Goal: Communication & Community: Share content

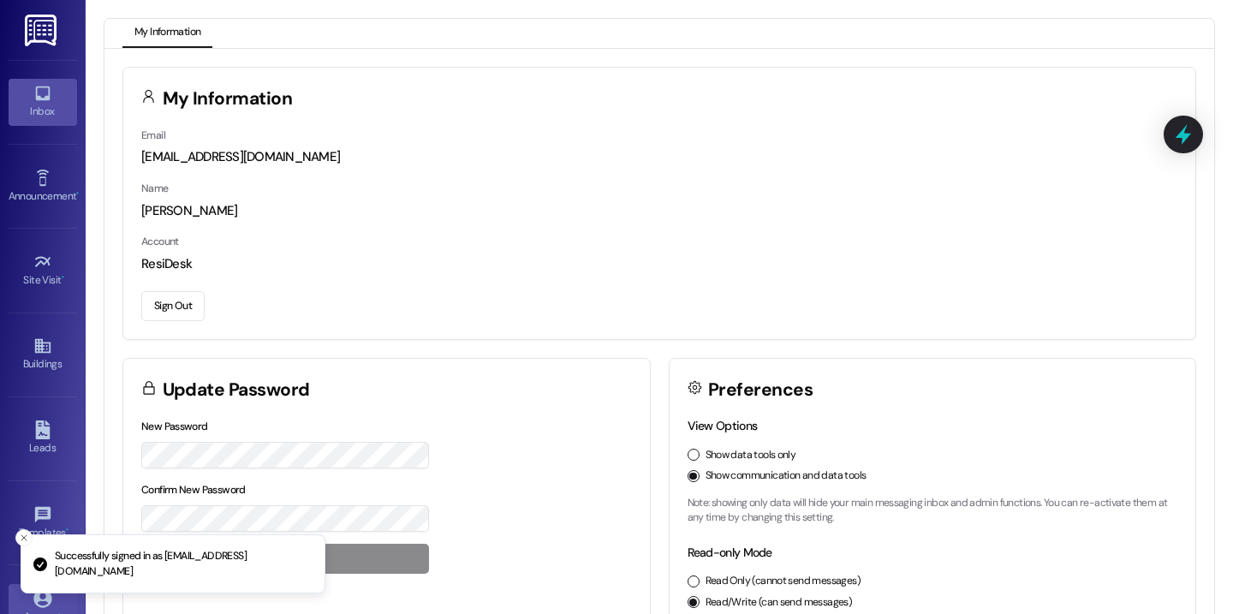
click at [47, 114] on div "Inbox" at bounding box center [43, 111] width 86 height 17
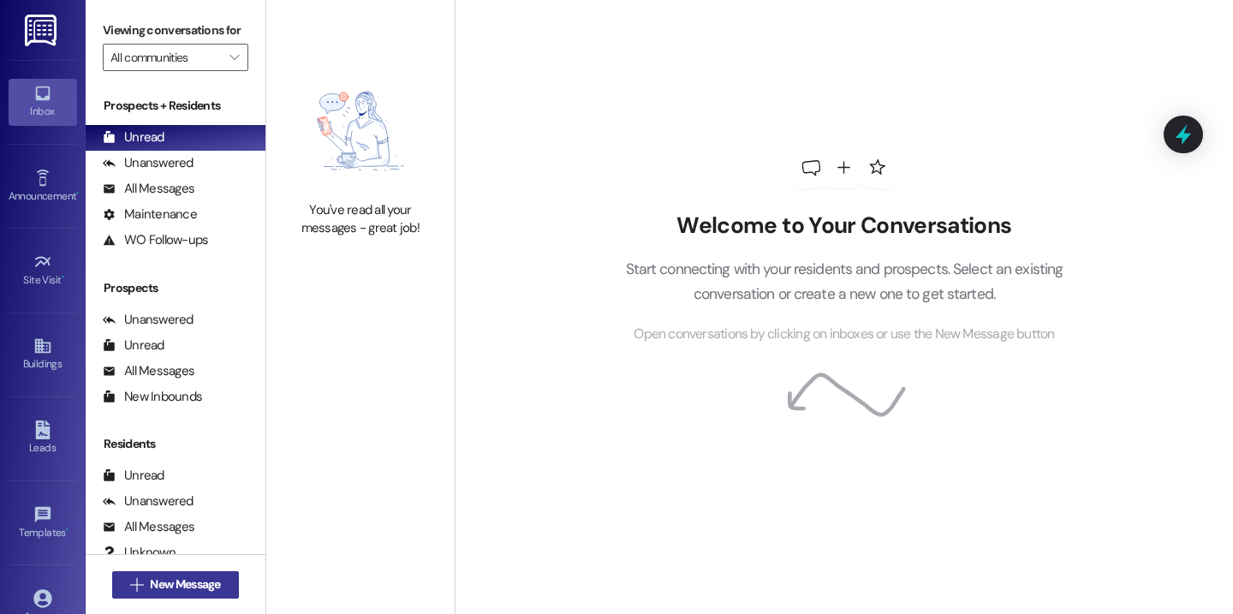
click at [194, 588] on span "New Message" at bounding box center [185, 584] width 70 height 18
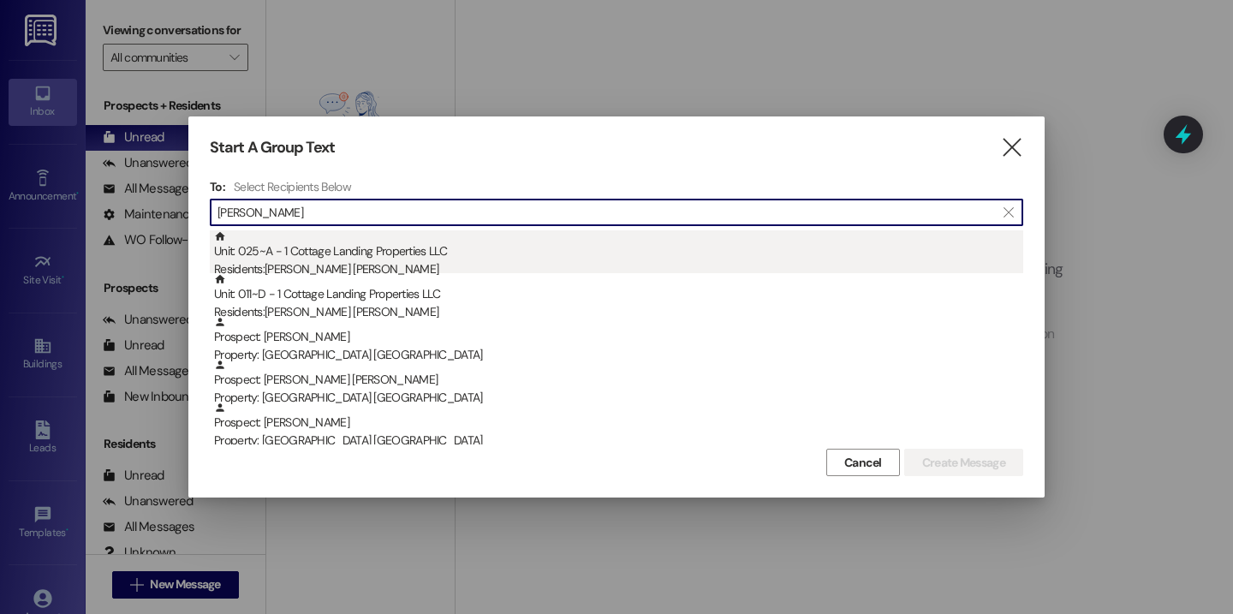
type input "kenn"
click at [348, 261] on div "Residents: Sutton Kennedy" at bounding box center [618, 269] width 809 height 18
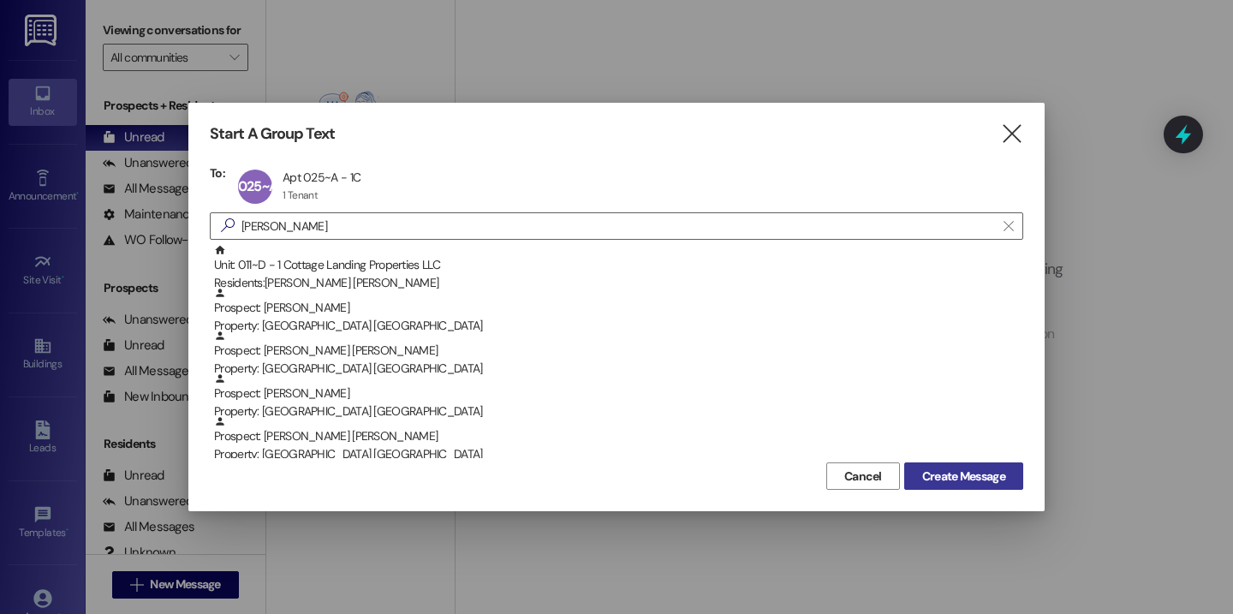
click at [944, 474] on span "Create Message" at bounding box center [963, 476] width 83 height 18
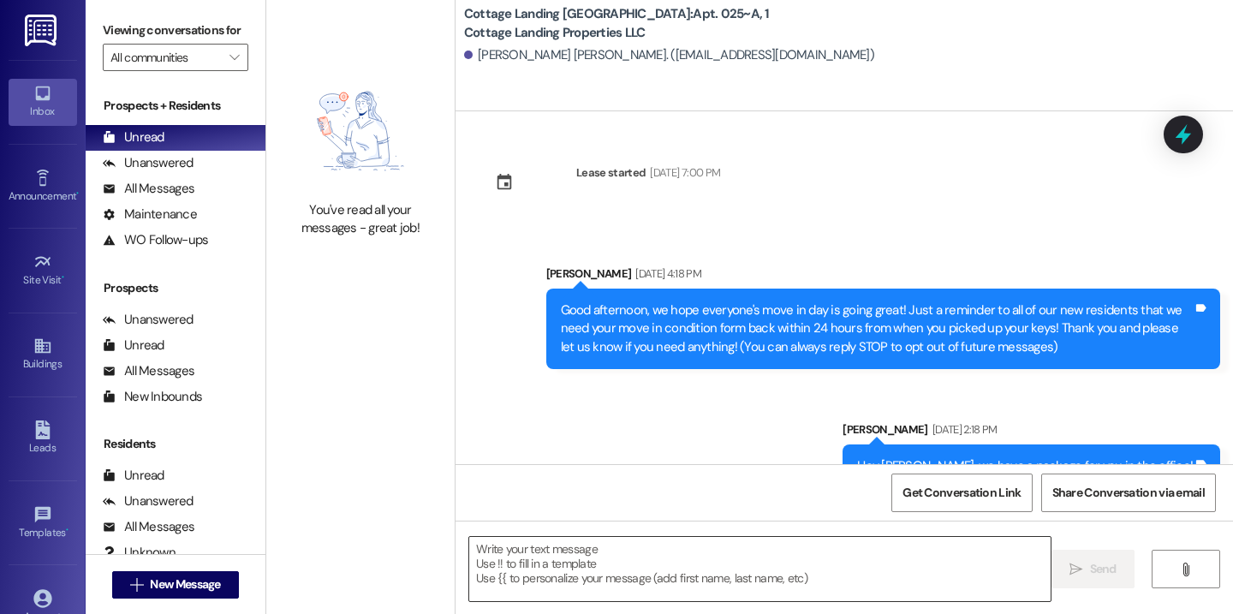
click at [570, 586] on textarea at bounding box center [759, 569] width 581 height 64
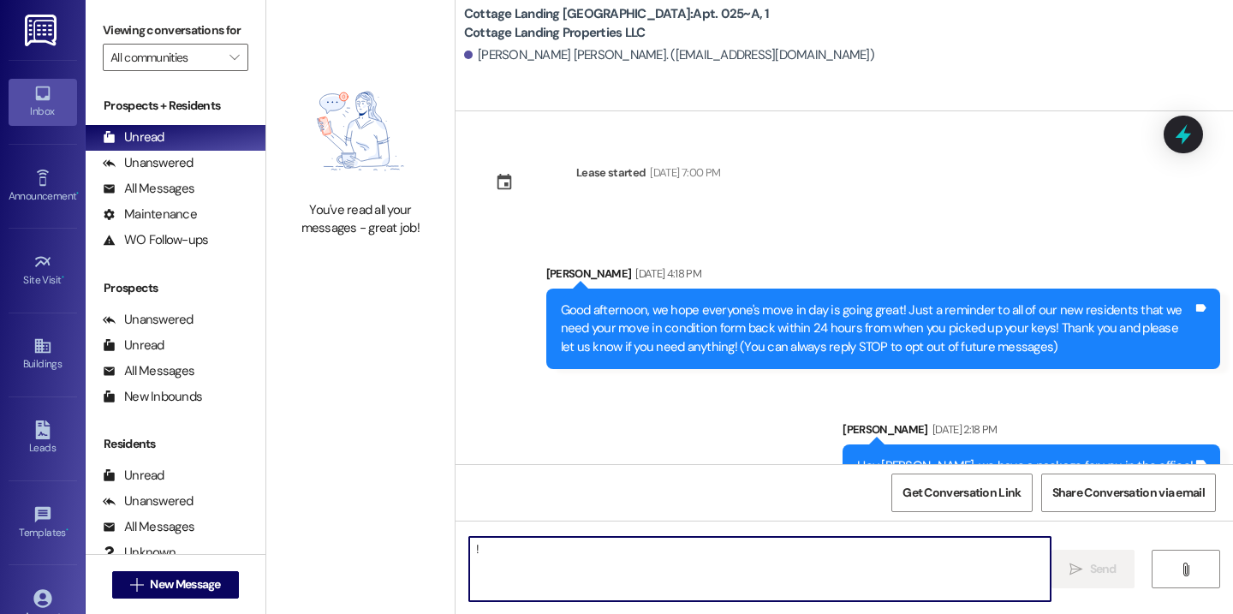
type textarea "!!"
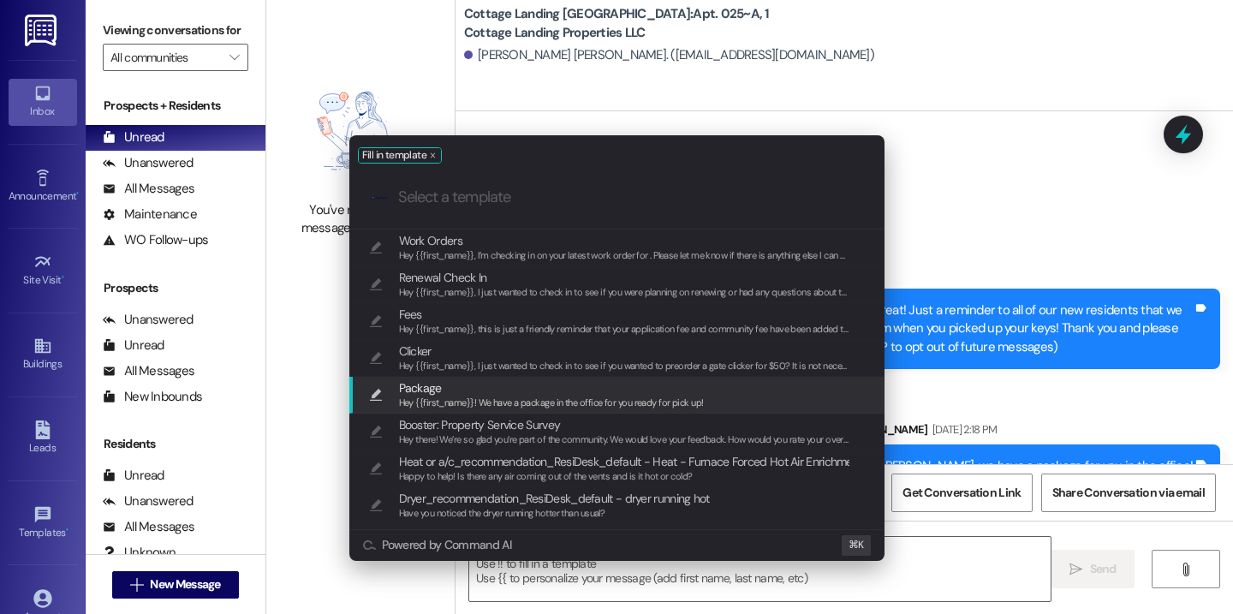
click at [521, 405] on span "Hey {{first_name}}! We have a package in the office for you ready for pick up!" at bounding box center [551, 402] width 305 height 12
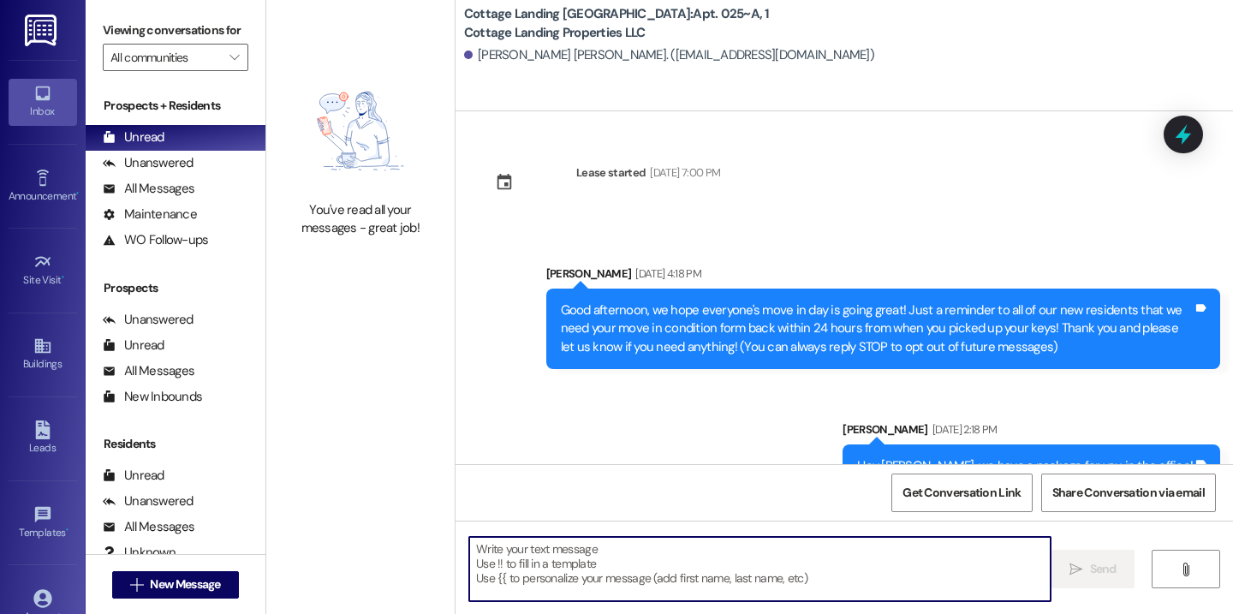
type textarea "Hey {{first_name}}! We have a package in the office for you ready for pick up!"
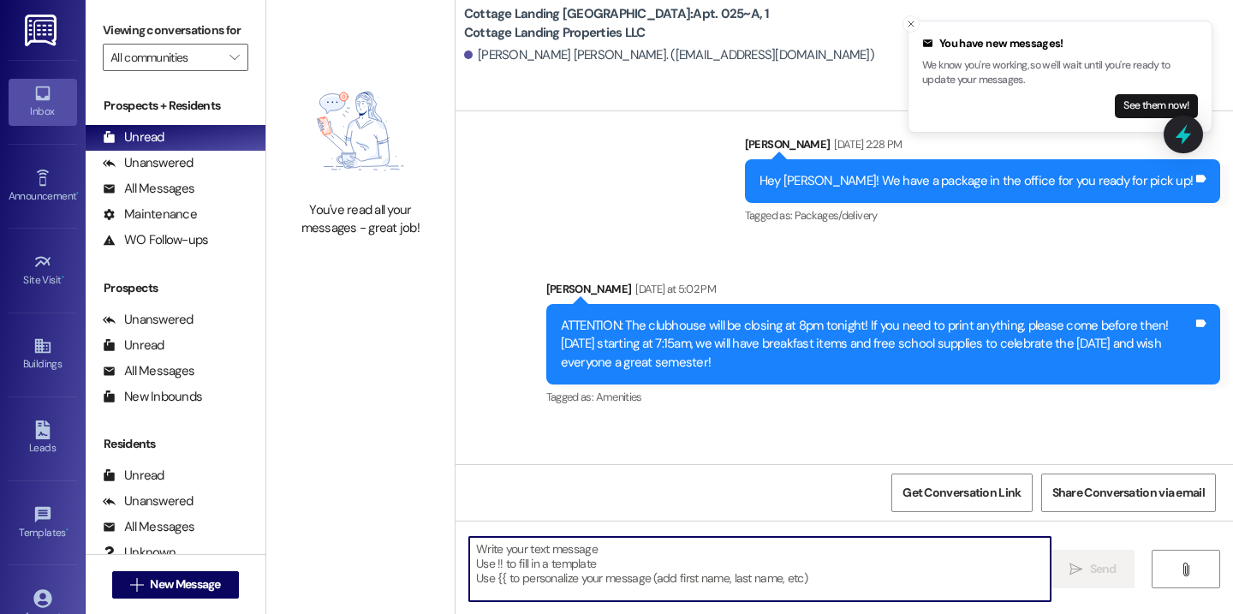
scroll to position [2450, 0]
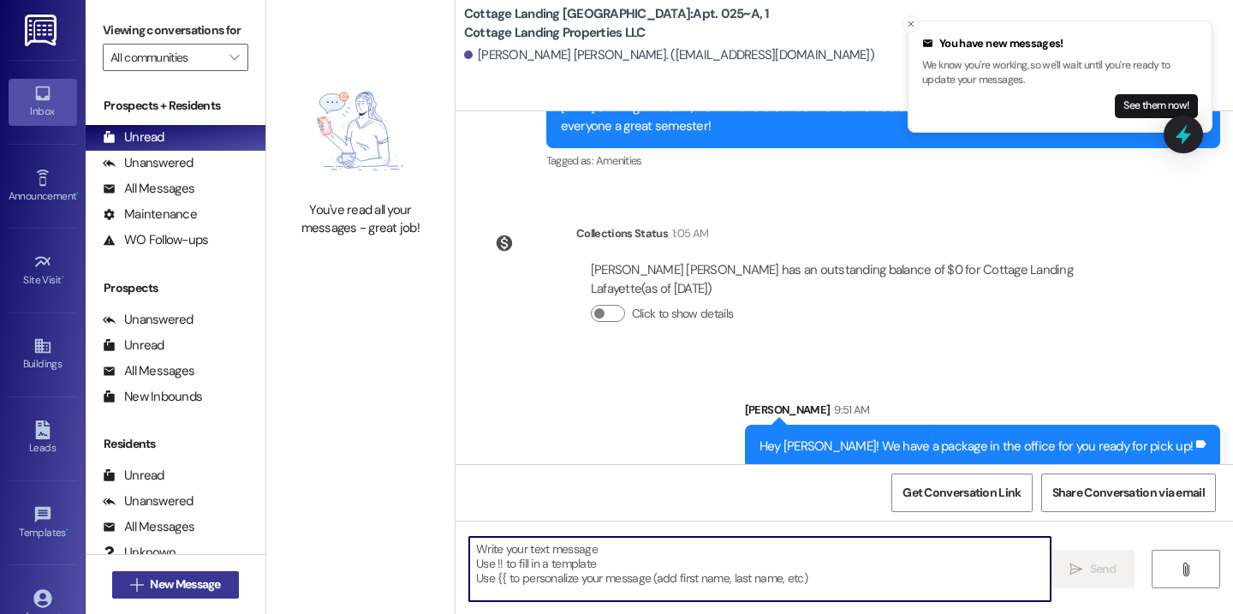
click at [195, 585] on span "New Message" at bounding box center [185, 584] width 70 height 18
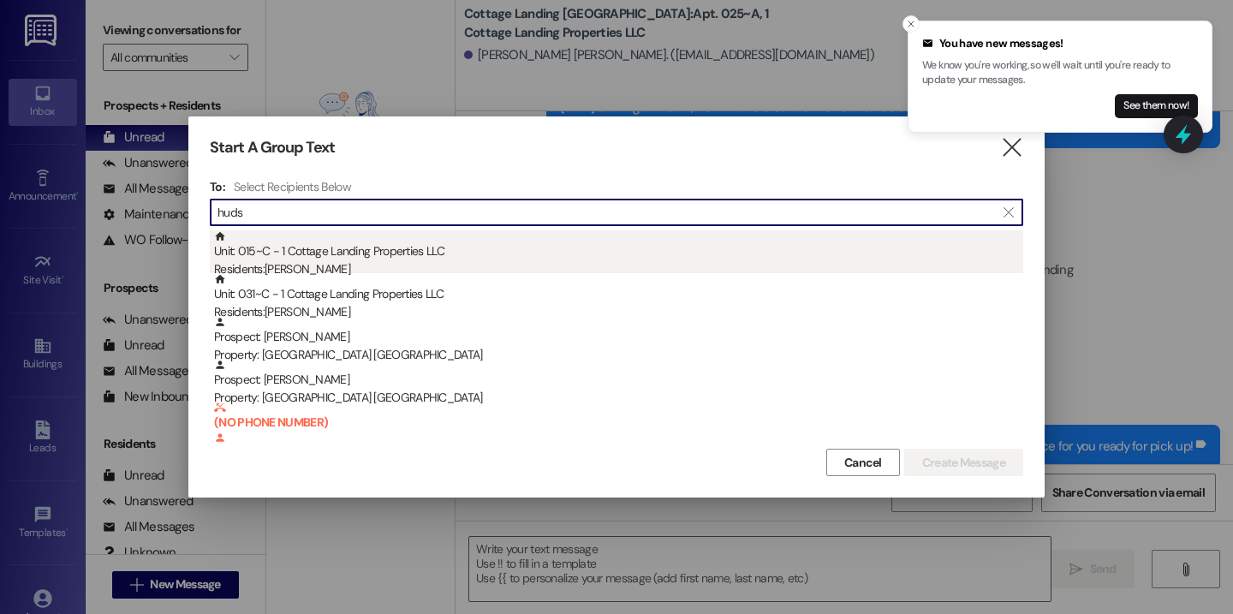
type input "huds"
click at [262, 245] on div "Unit: 015~C - 1 Cottage Landing Properties LLC Residents: Rebekah Hudson" at bounding box center [618, 254] width 809 height 49
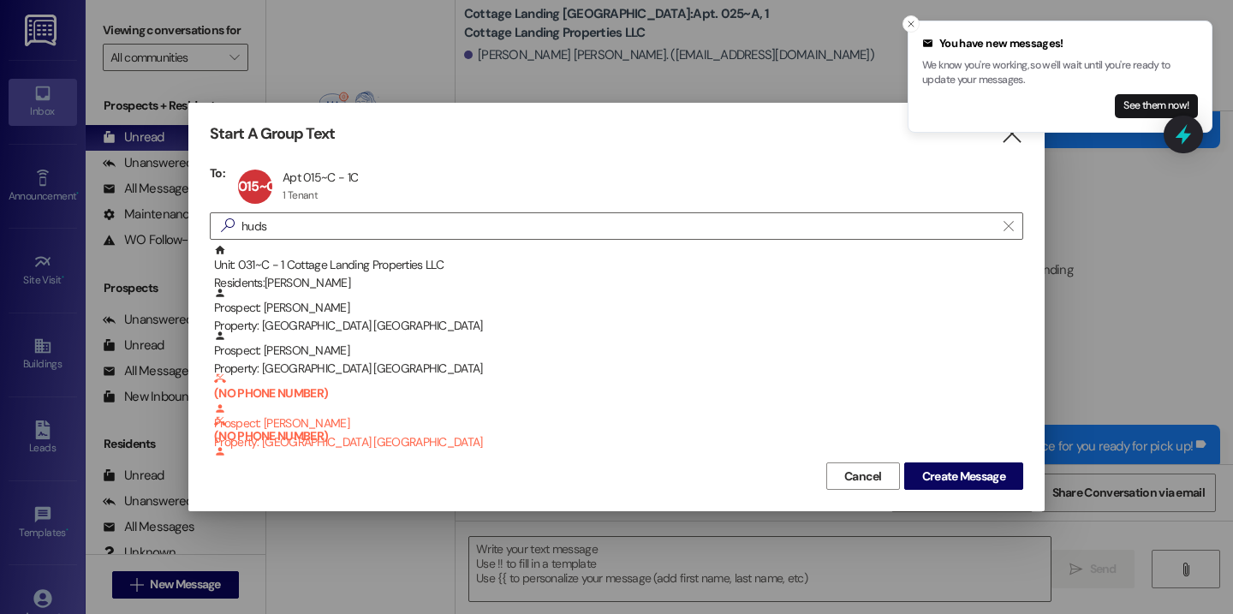
drag, startPoint x: 949, startPoint y: 475, endPoint x: 836, endPoint y: 497, distance: 115.2
click at [950, 476] on span "Create Message" at bounding box center [963, 476] width 83 height 18
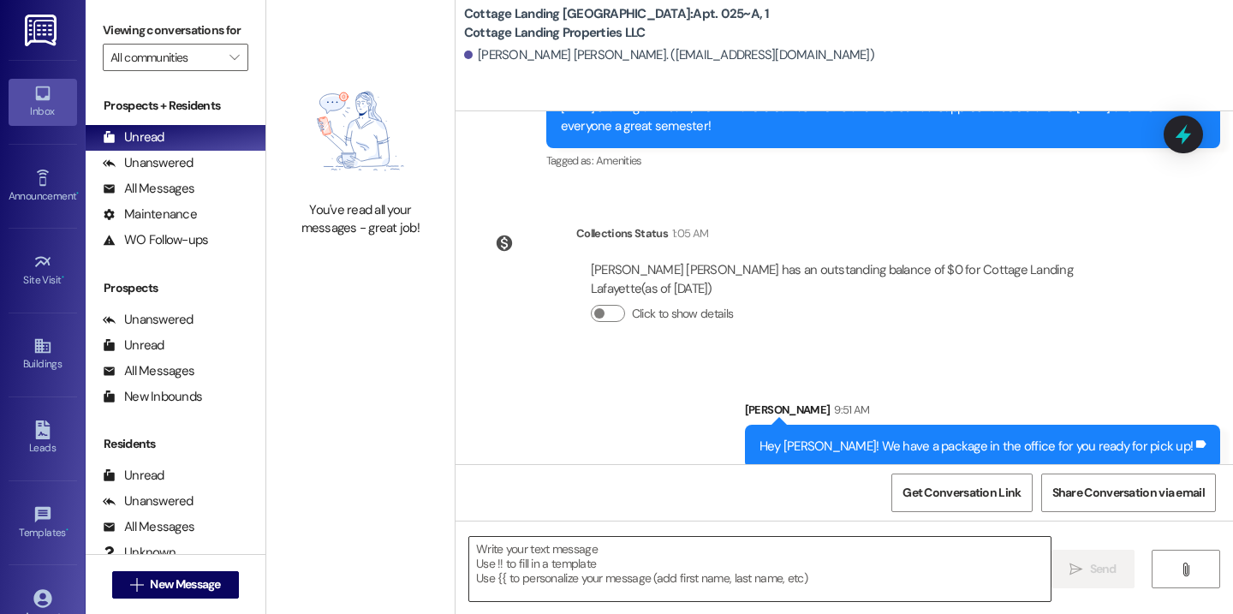
click at [674, 561] on textarea at bounding box center [759, 569] width 581 height 64
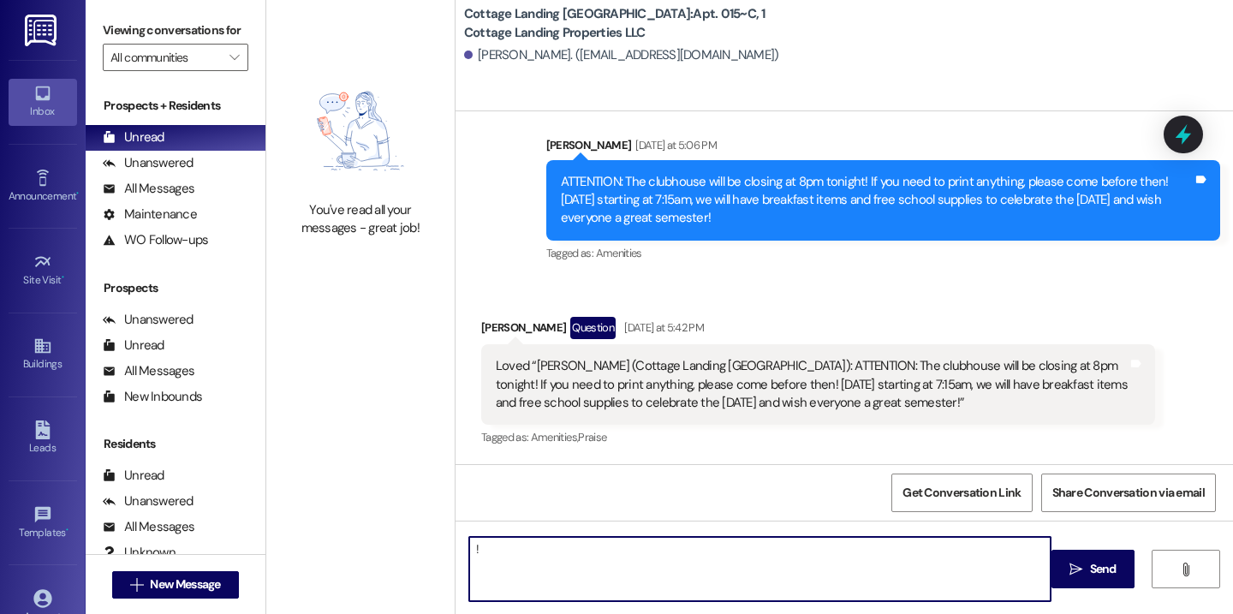
scroll to position [887, 0]
type textarea "!!"
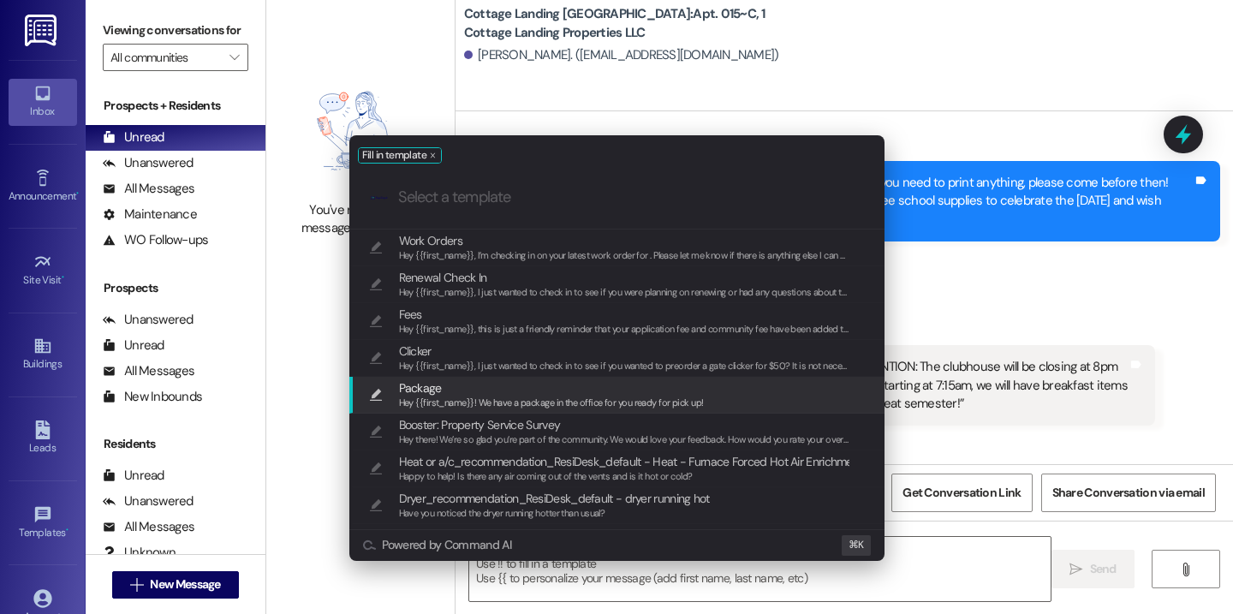
click at [585, 396] on span "Hey {{first_name}}! We have a package in the office for you ready for pick up!" at bounding box center [551, 402] width 305 height 12
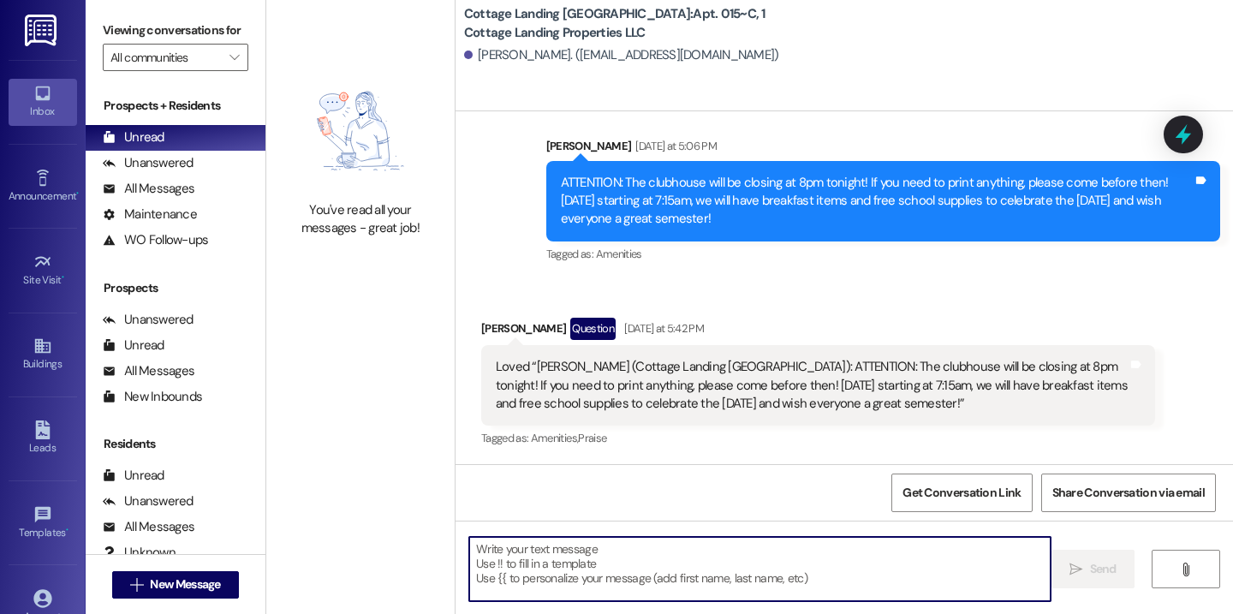
type textarea "Hey {{first_name}}! We have a package in the office for you ready for pick up!"
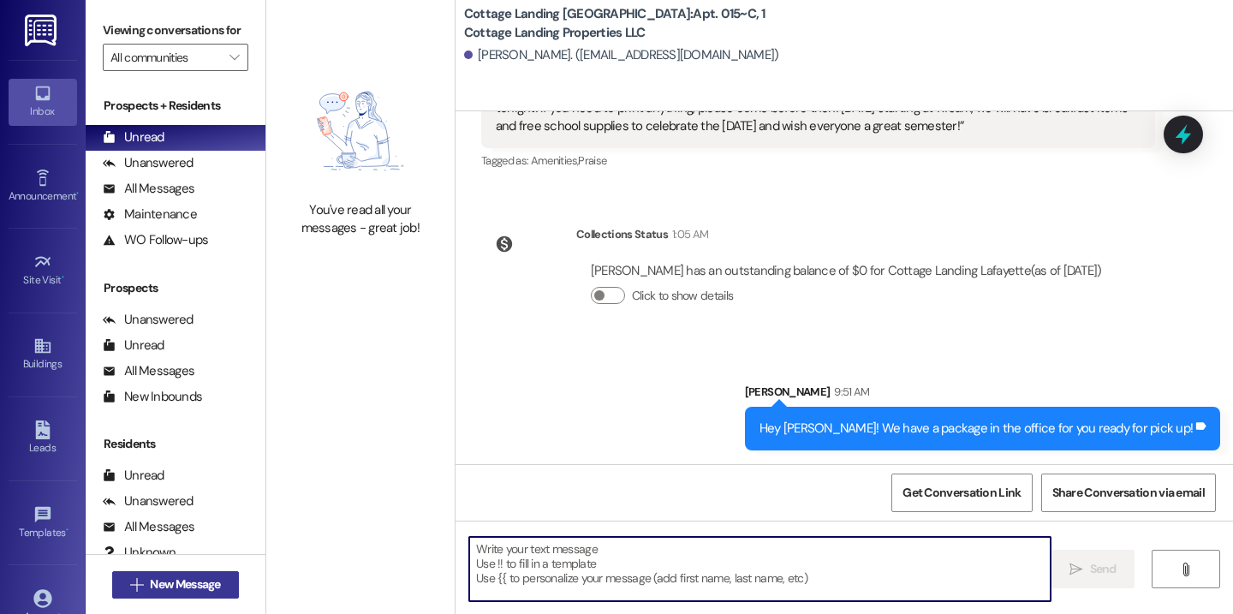
click at [225, 579] on button " New Message" at bounding box center [175, 584] width 127 height 27
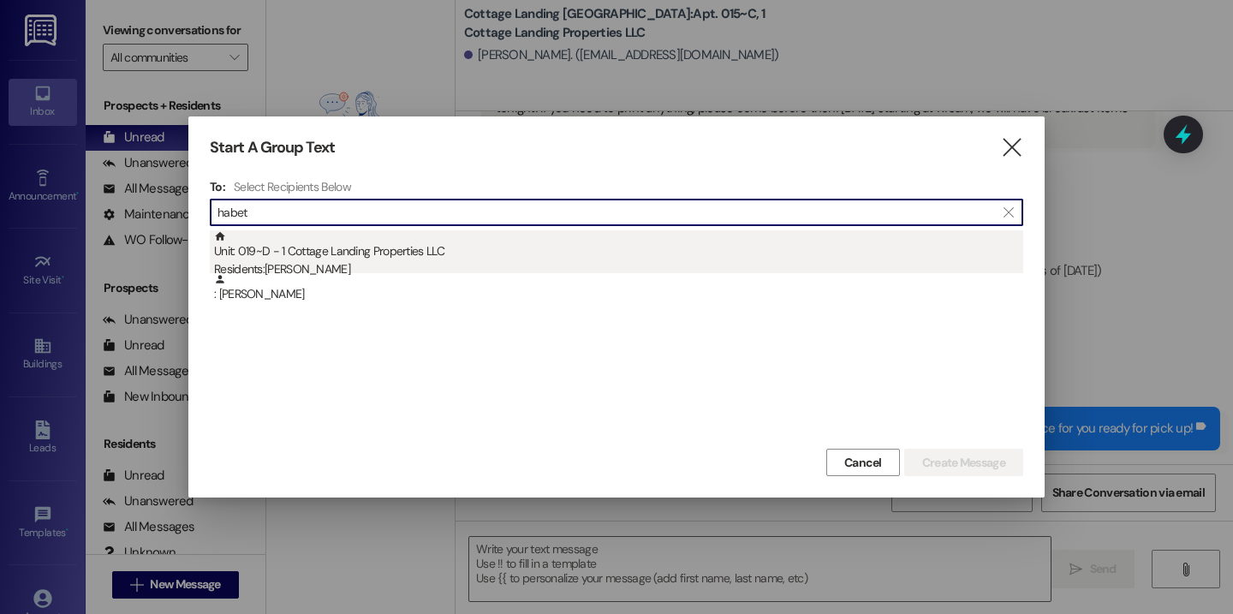
type input "habet"
click at [358, 263] on div "Residents: Lani Habetz" at bounding box center [618, 269] width 809 height 18
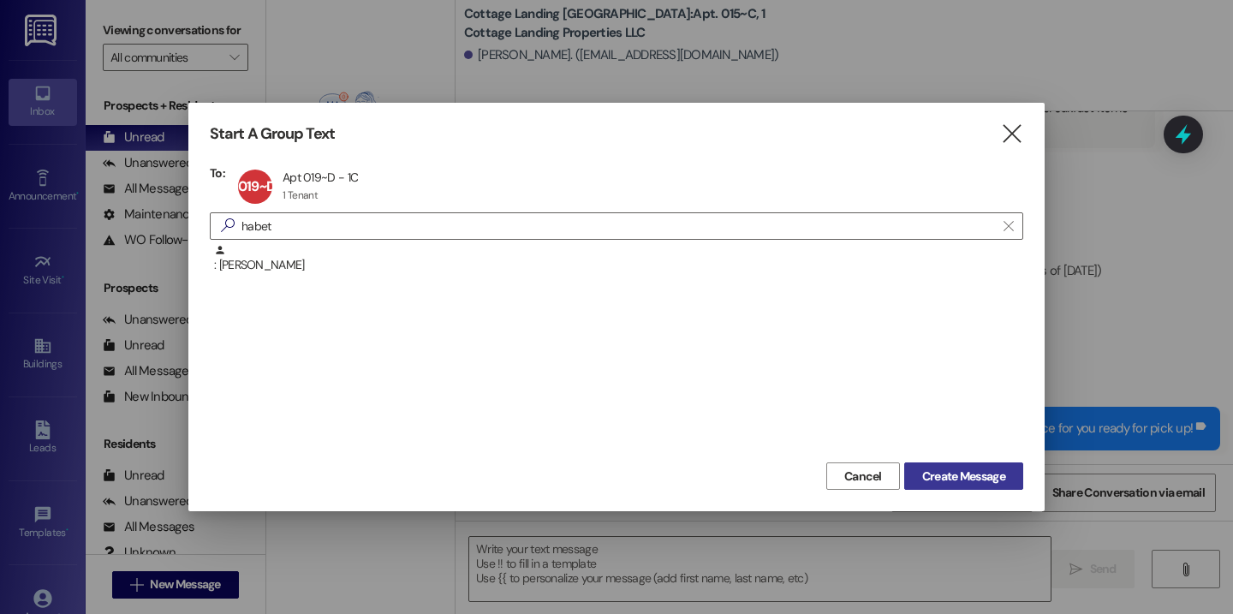
click at [1002, 469] on span "Create Message" at bounding box center [963, 476] width 83 height 18
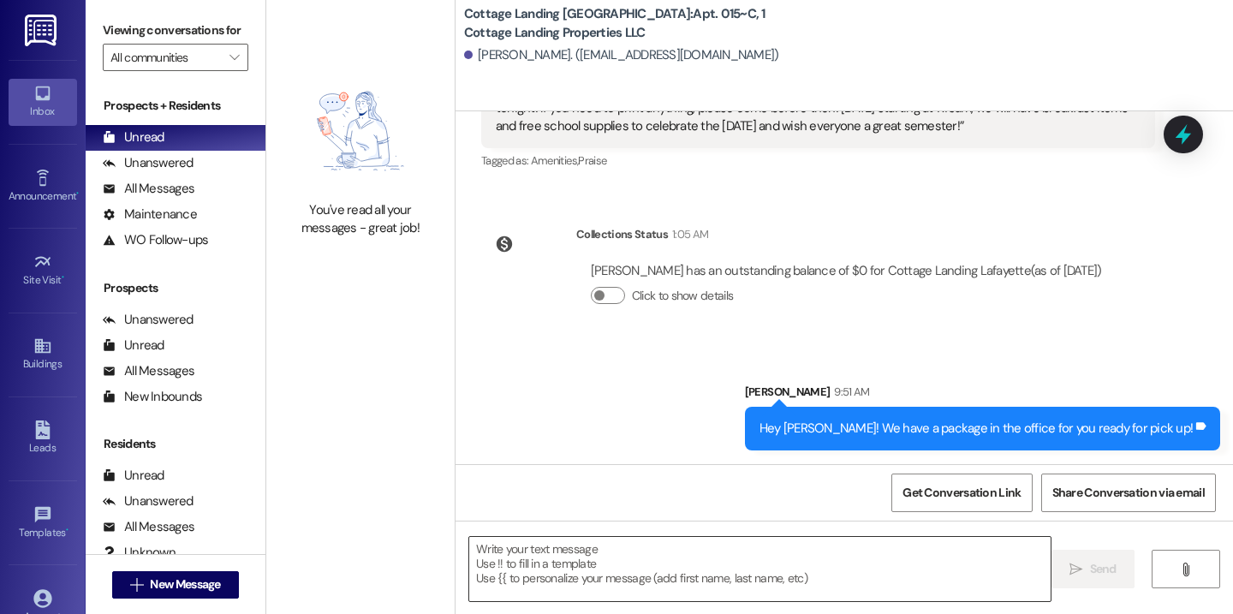
click at [783, 540] on textarea at bounding box center [759, 569] width 581 height 64
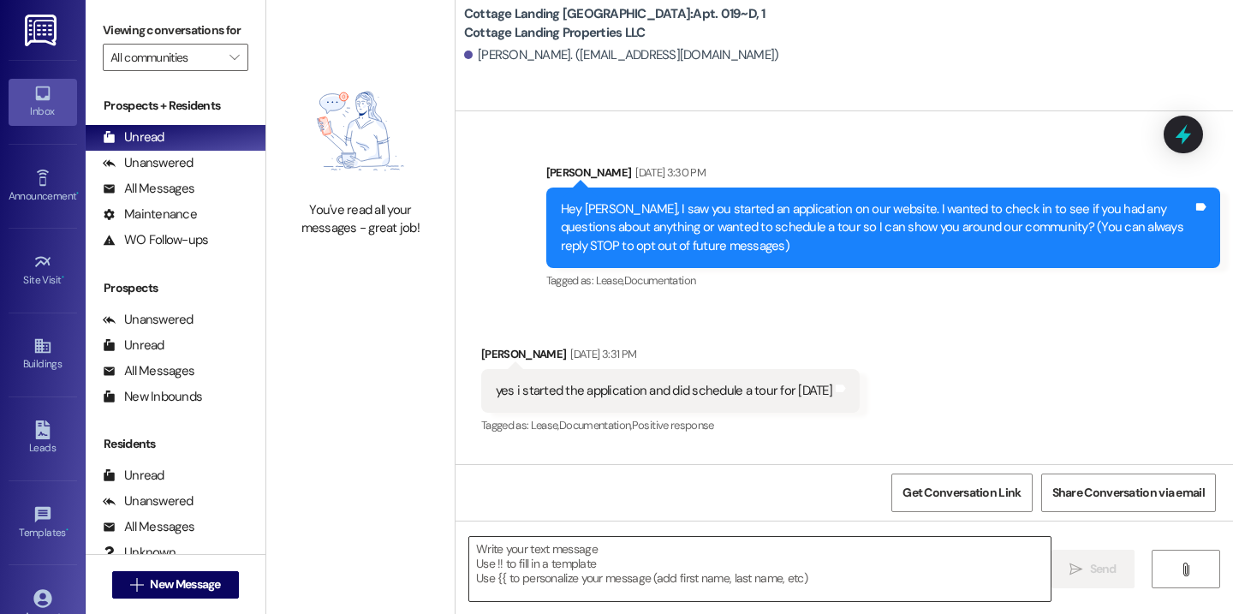
drag, startPoint x: 783, startPoint y: 540, endPoint x: 751, endPoint y: 561, distance: 38.9
click at [751, 561] on textarea at bounding box center [759, 569] width 581 height 64
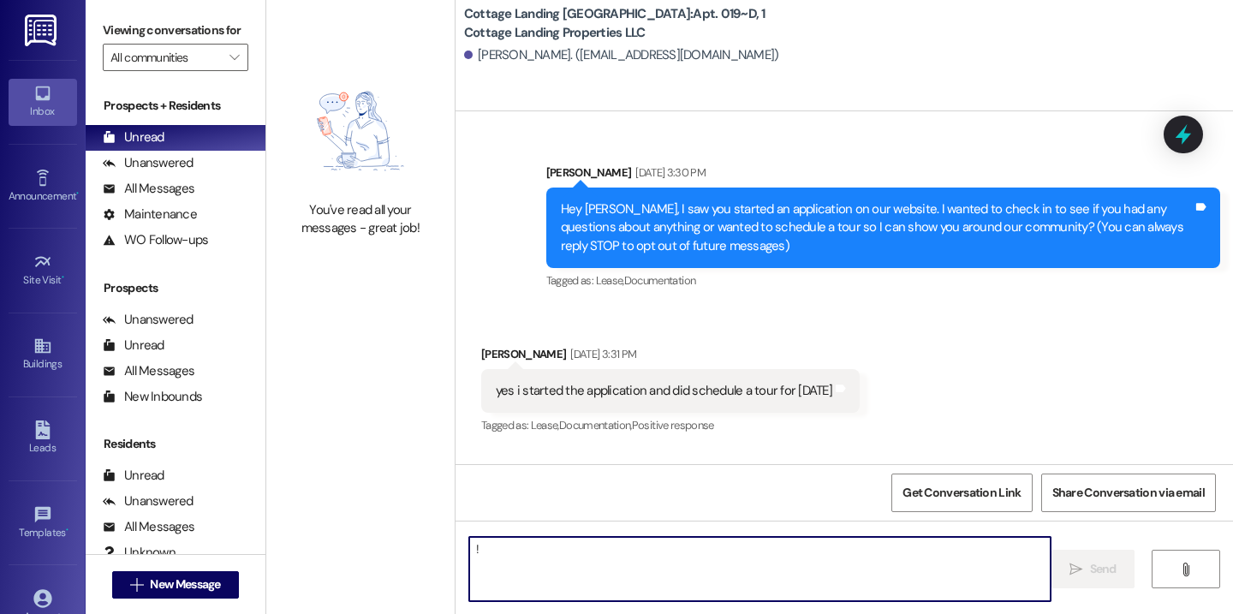
scroll to position [32728, 0]
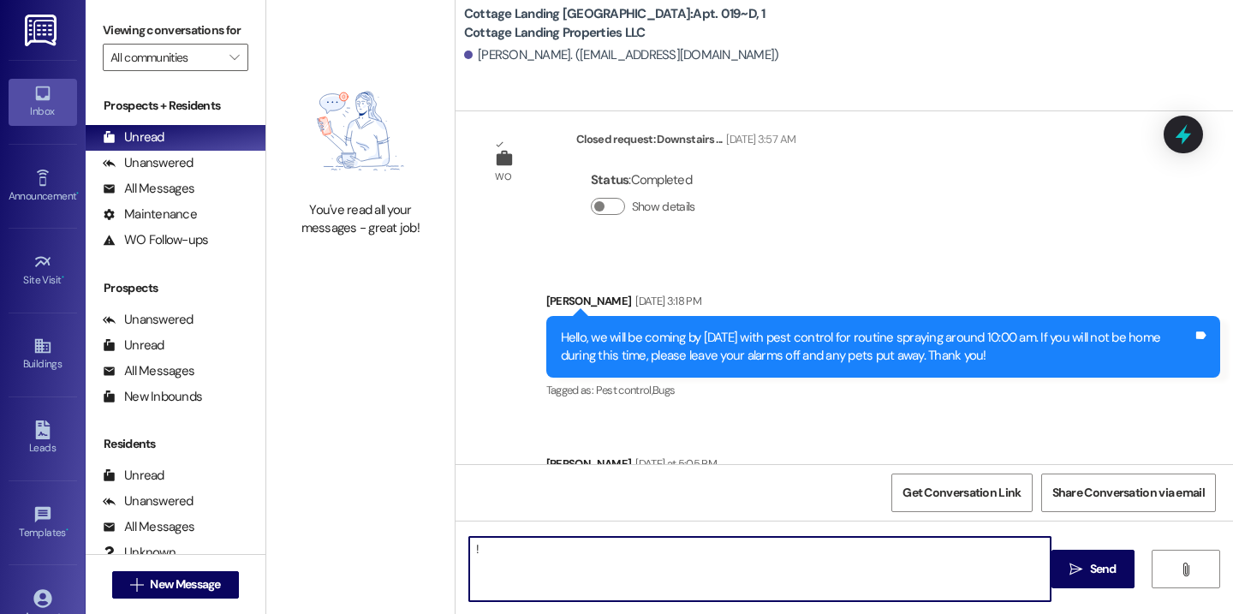
type textarea "!!"
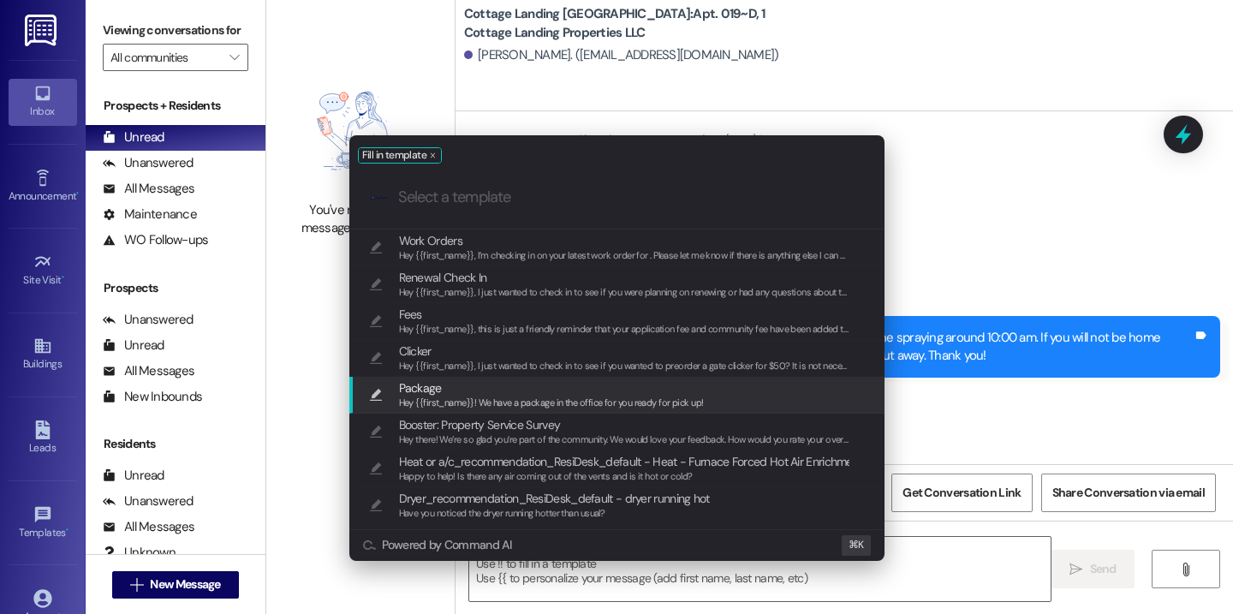
click at [549, 382] on span "Package" at bounding box center [551, 387] width 305 height 19
type textarea "Hey {{first_name}}! We have a package in the office for you ready for pick up!"
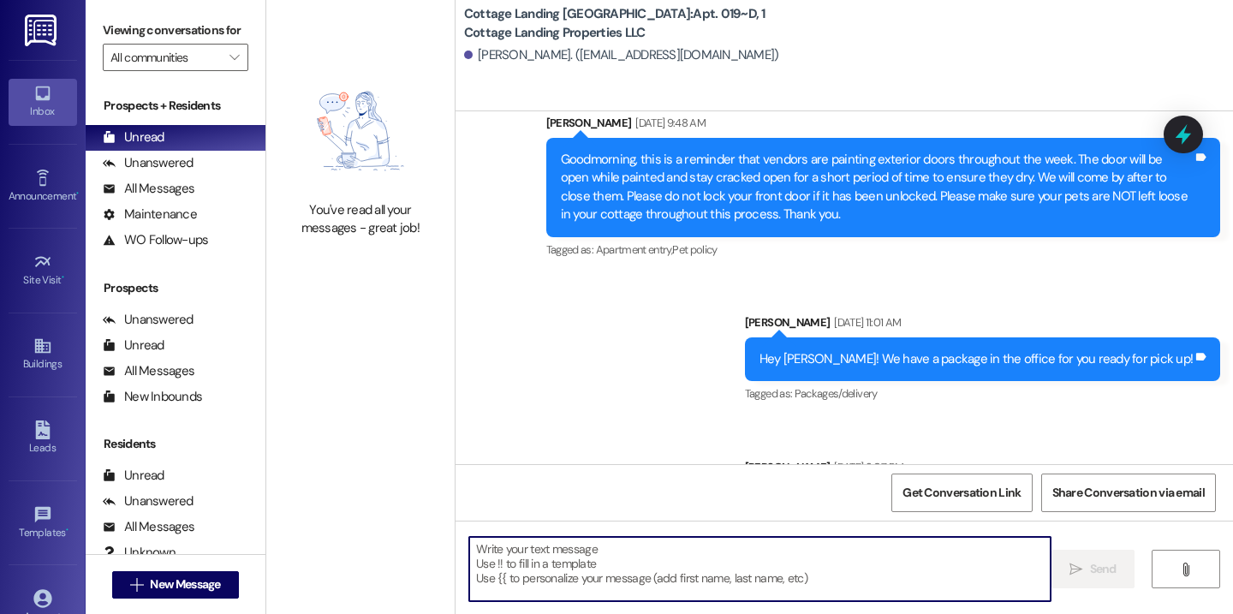
scroll to position [32064, 0]
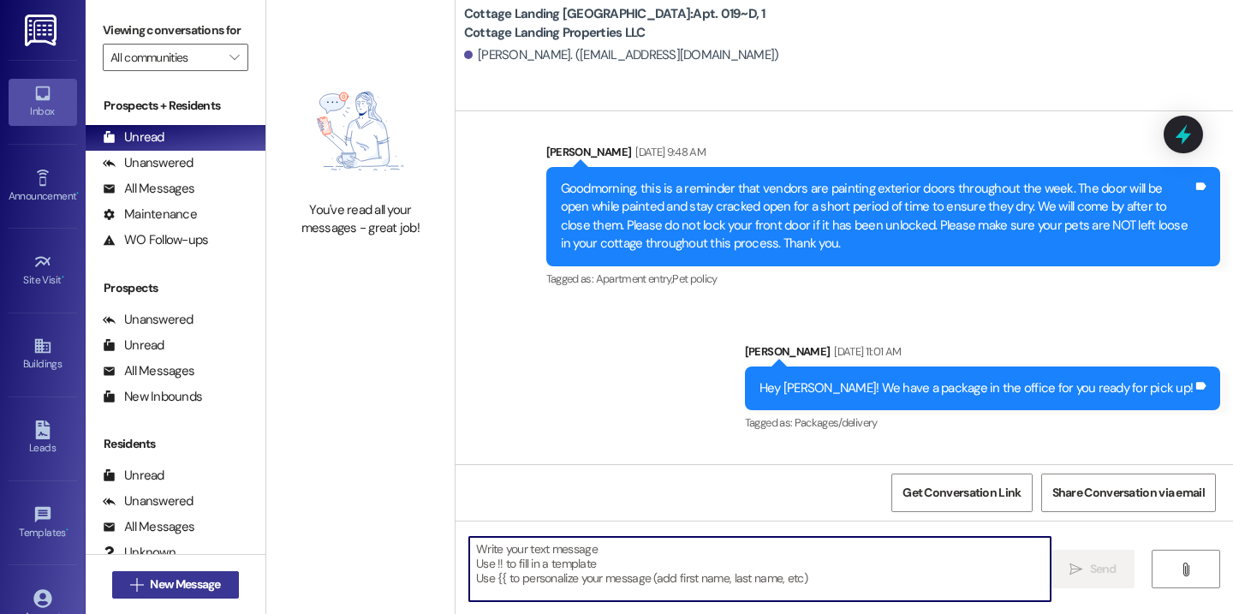
click at [217, 587] on span "New Message" at bounding box center [185, 584] width 70 height 18
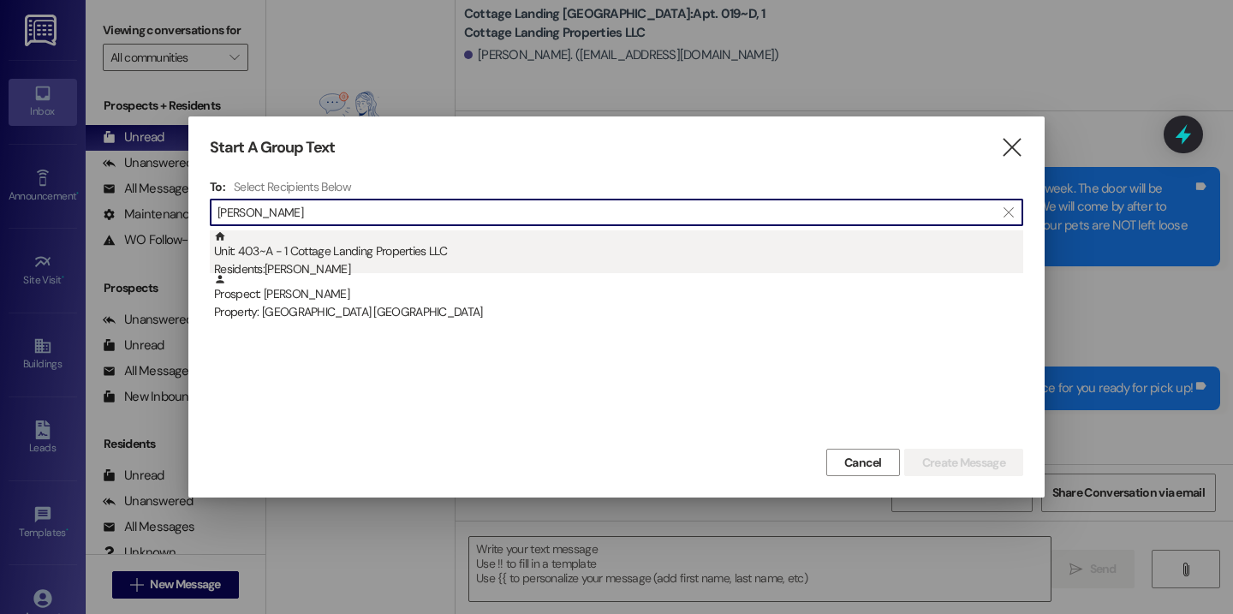
type input "dupuy"
click at [288, 260] on div "Residents: Cambre Dupuy" at bounding box center [618, 269] width 809 height 18
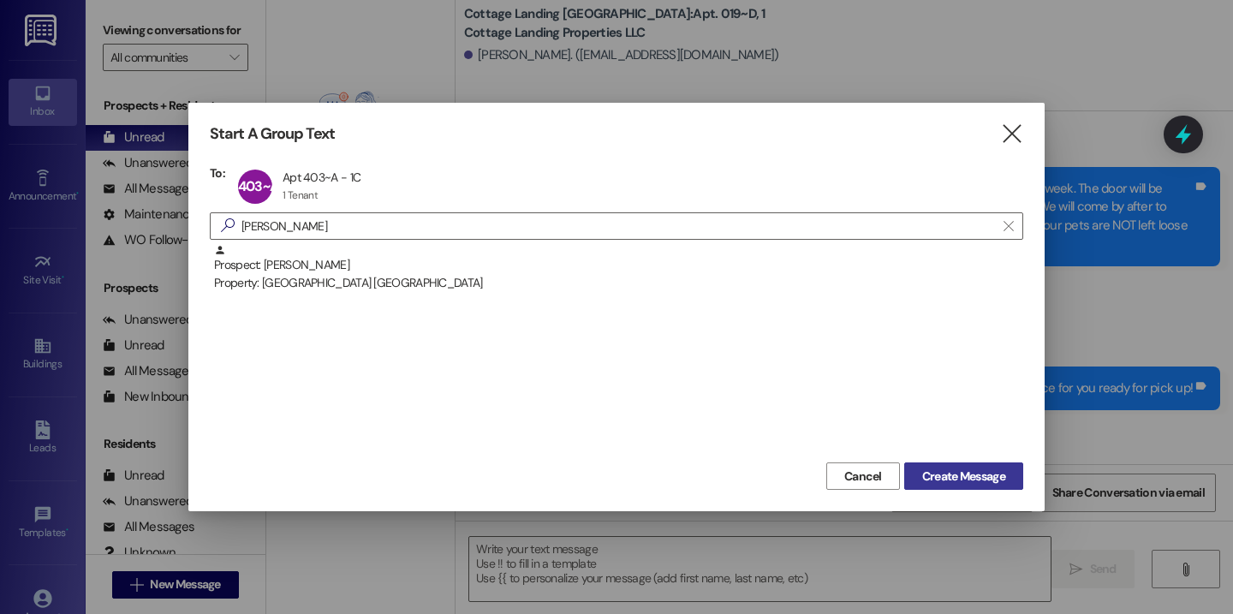
click at [947, 470] on span "Create Message" at bounding box center [963, 476] width 83 height 18
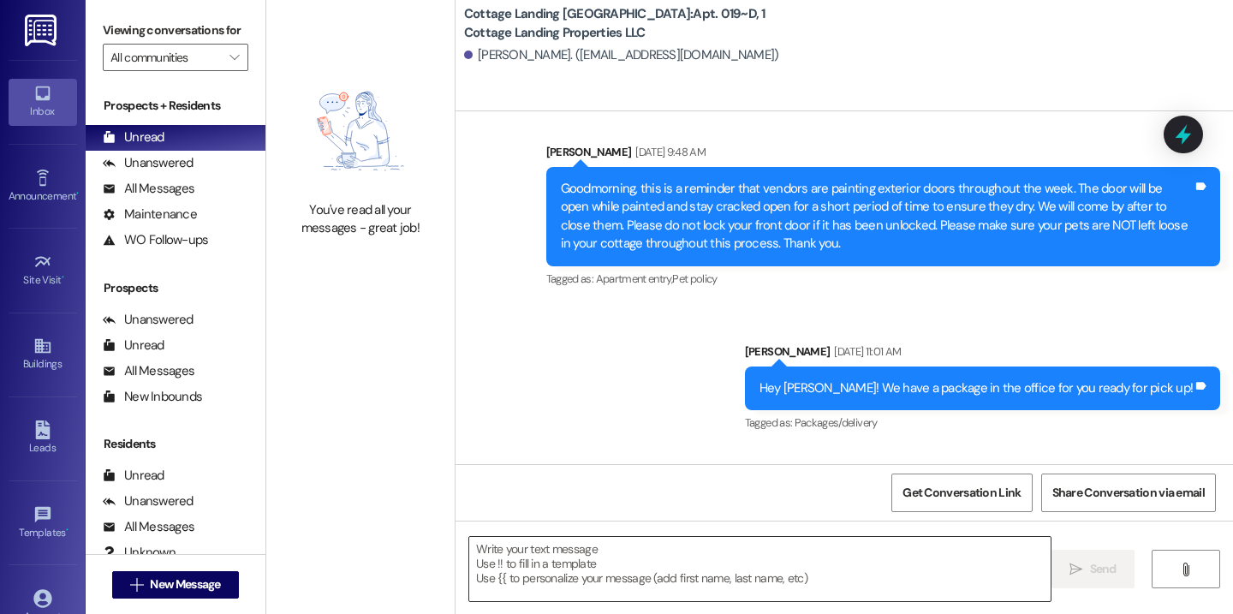
click at [805, 555] on textarea at bounding box center [759, 569] width 581 height 64
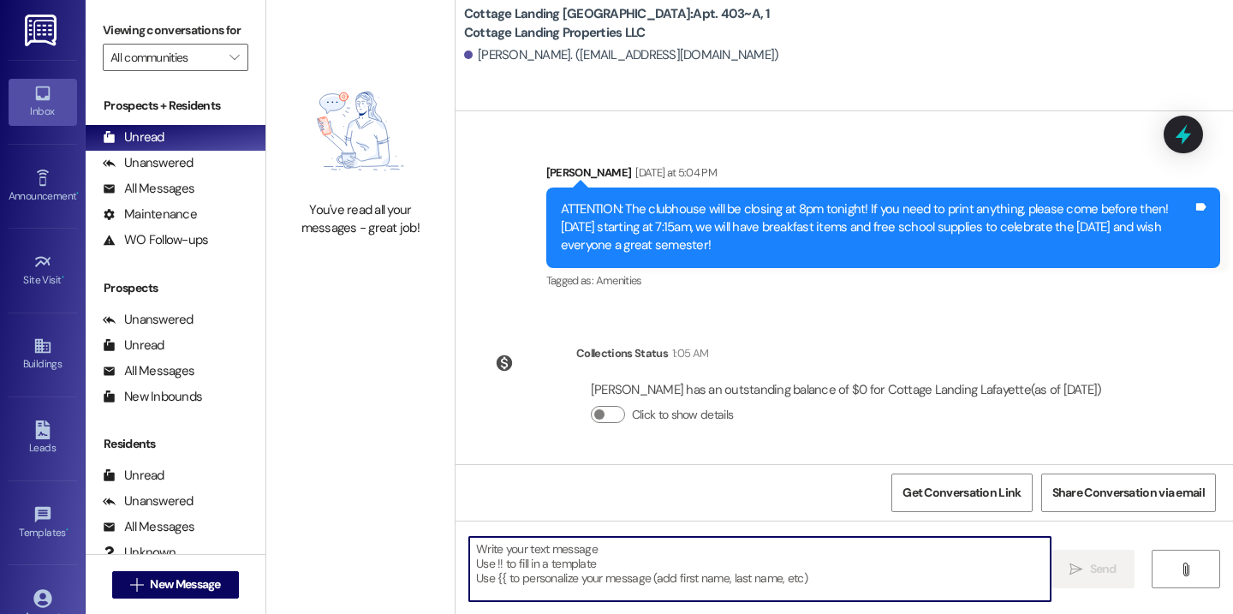
scroll to position [893, 0]
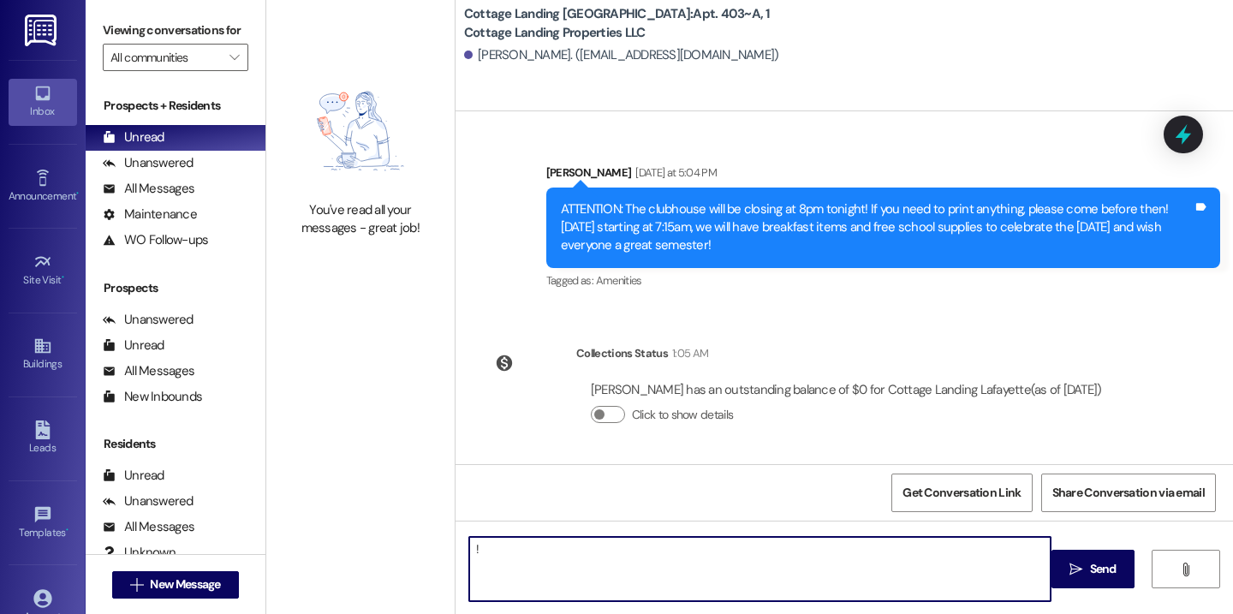
type textarea "!!"
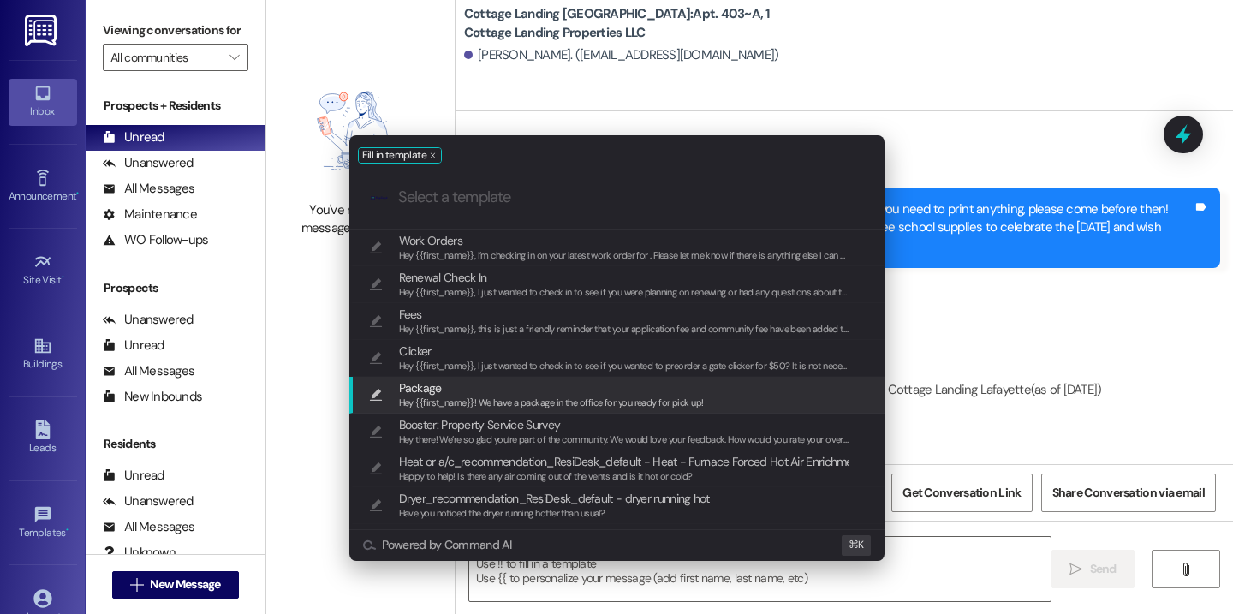
click at [678, 405] on span "Hey {{first_name}}! We have a package in the office for you ready for pick up!" at bounding box center [551, 402] width 305 height 12
type textarea "Hey {{first_name}}! We have a package in the office for you ready for pick up!"
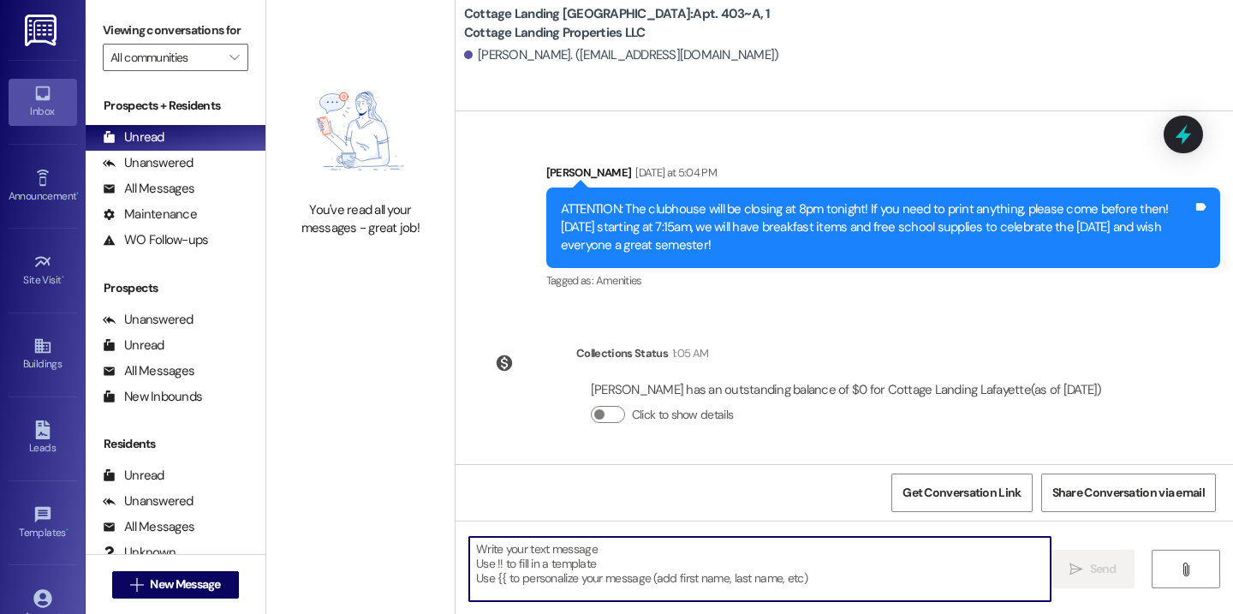
scroll to position [1012, 0]
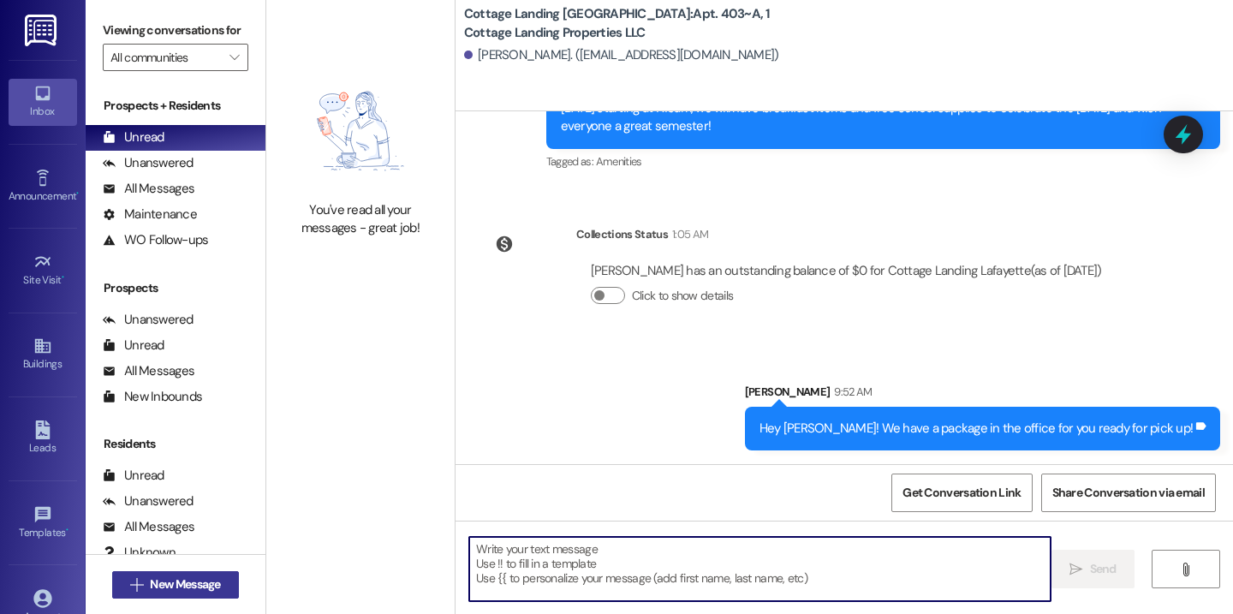
click at [212, 591] on span "New Message" at bounding box center [185, 584] width 70 height 18
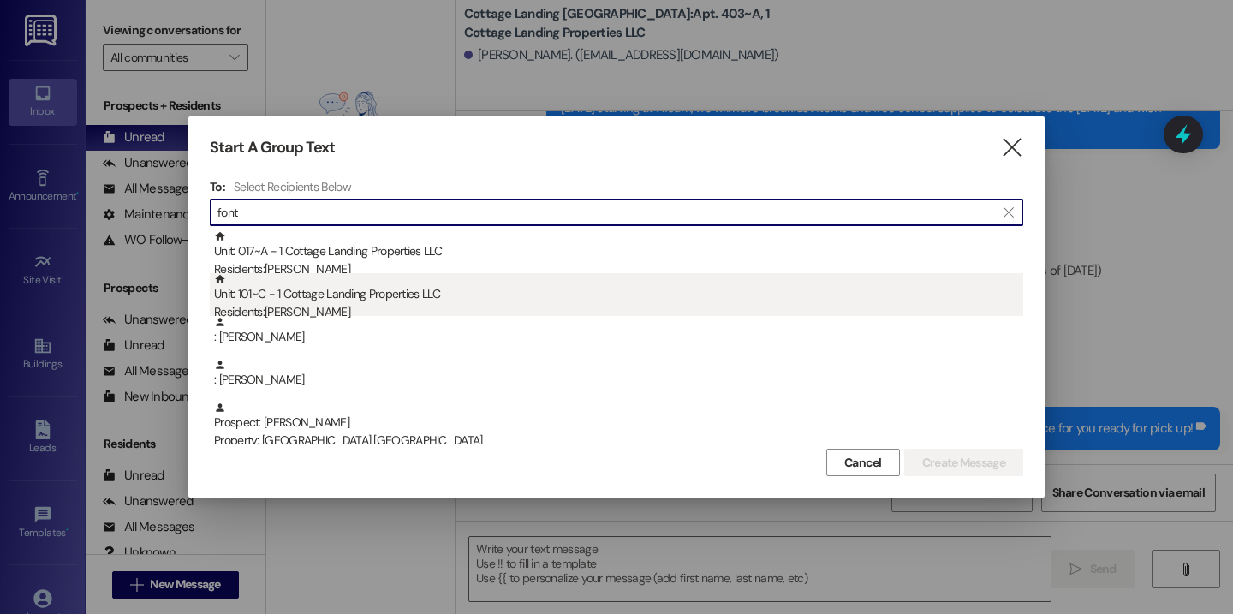
type input "font"
click at [379, 286] on div "Unit: 101~C - 1 Cottage Landing Properties LLC Residents: Ava Fontenot" at bounding box center [618, 297] width 809 height 49
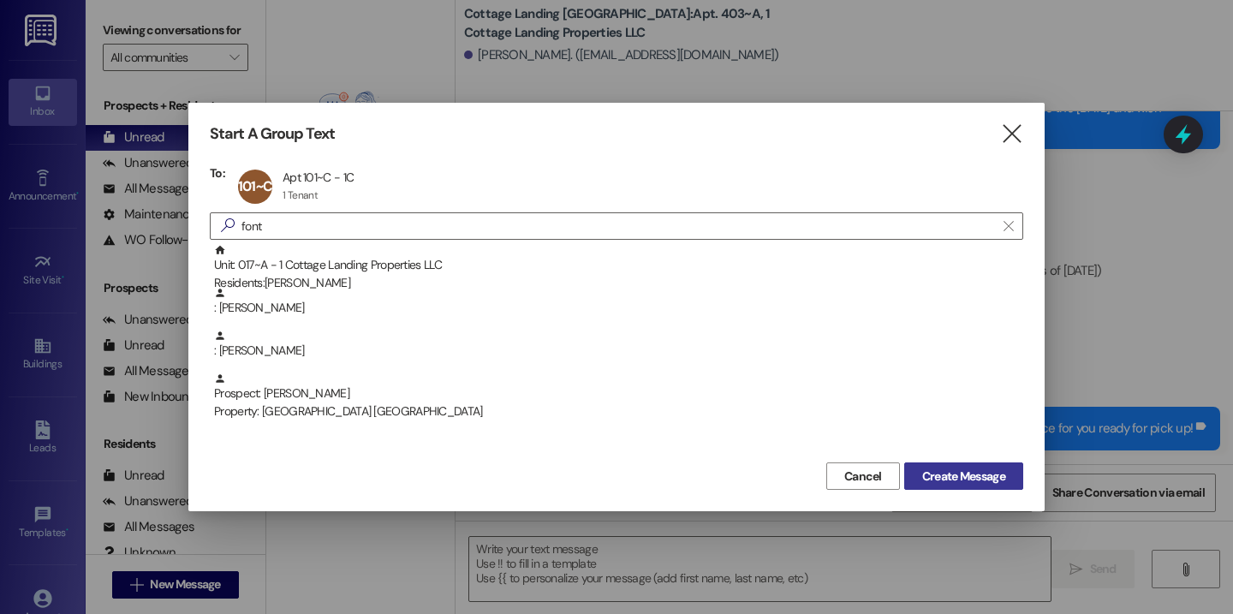
click at [954, 472] on span "Create Message" at bounding box center [963, 476] width 83 height 18
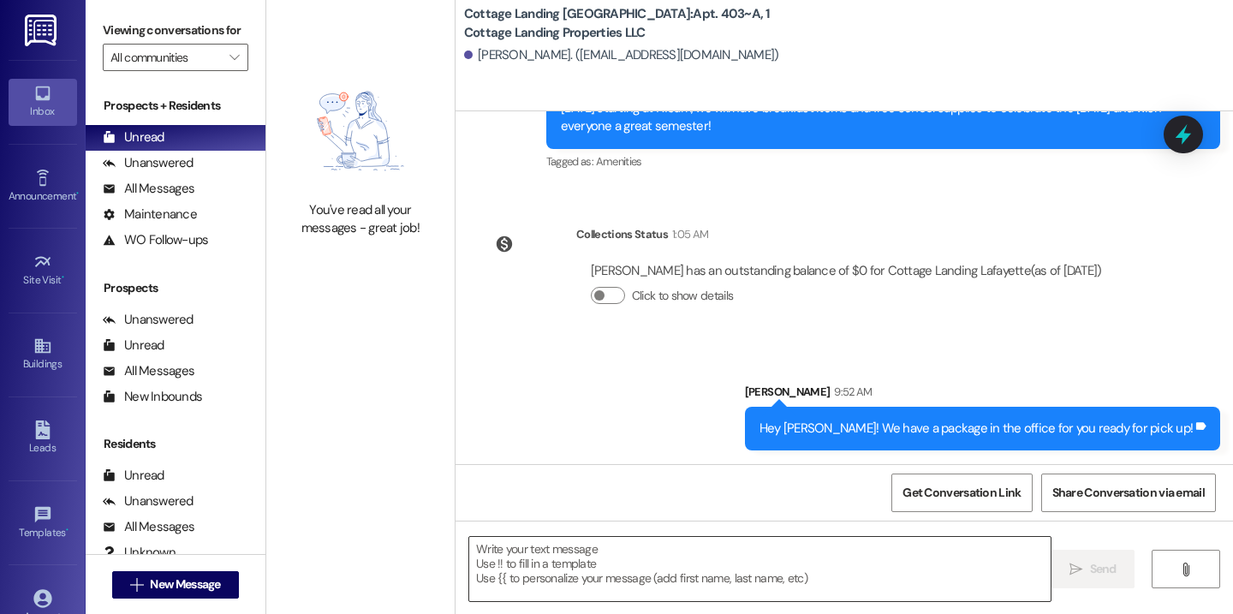
click at [609, 555] on textarea at bounding box center [759, 569] width 581 height 64
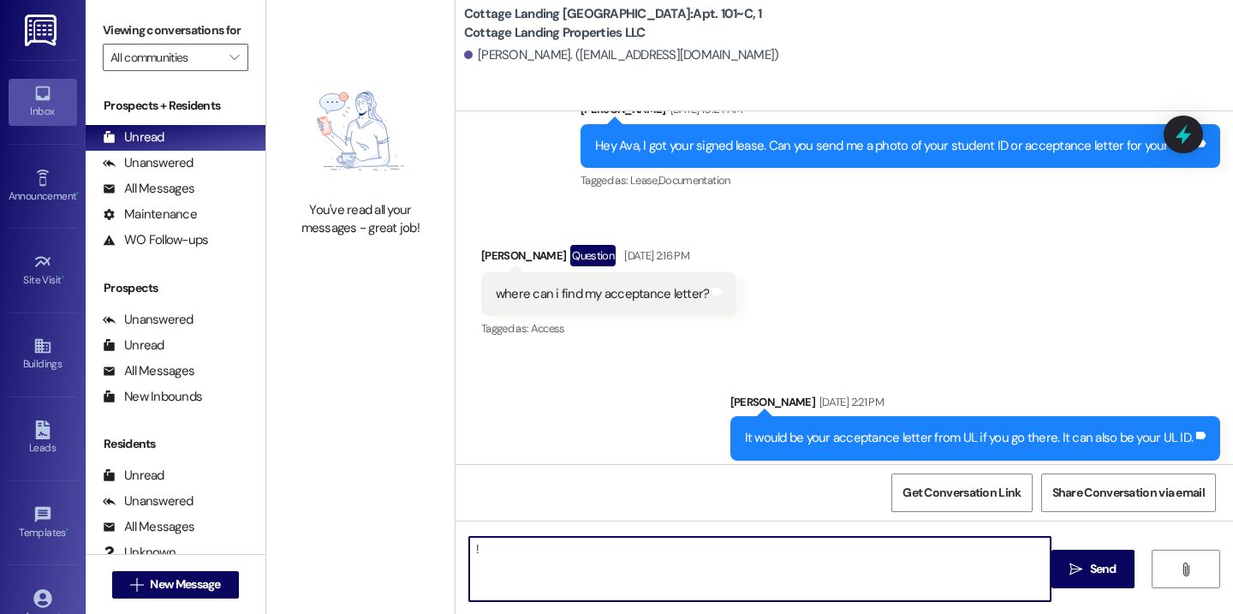
scroll to position [26126, 0]
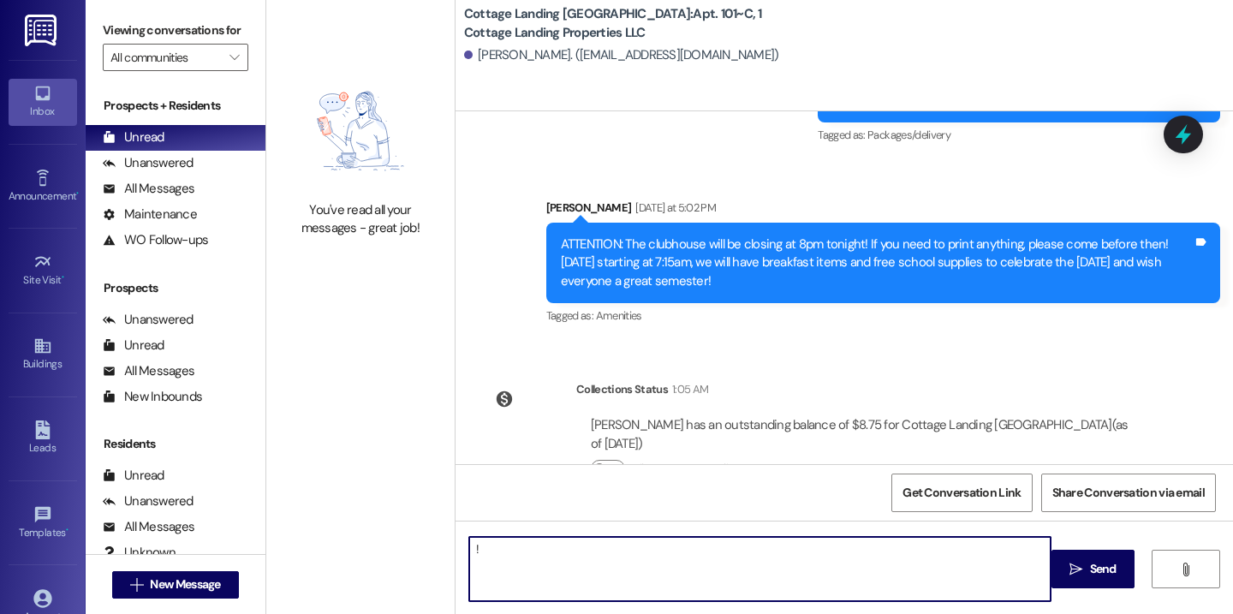
type textarea "!!"
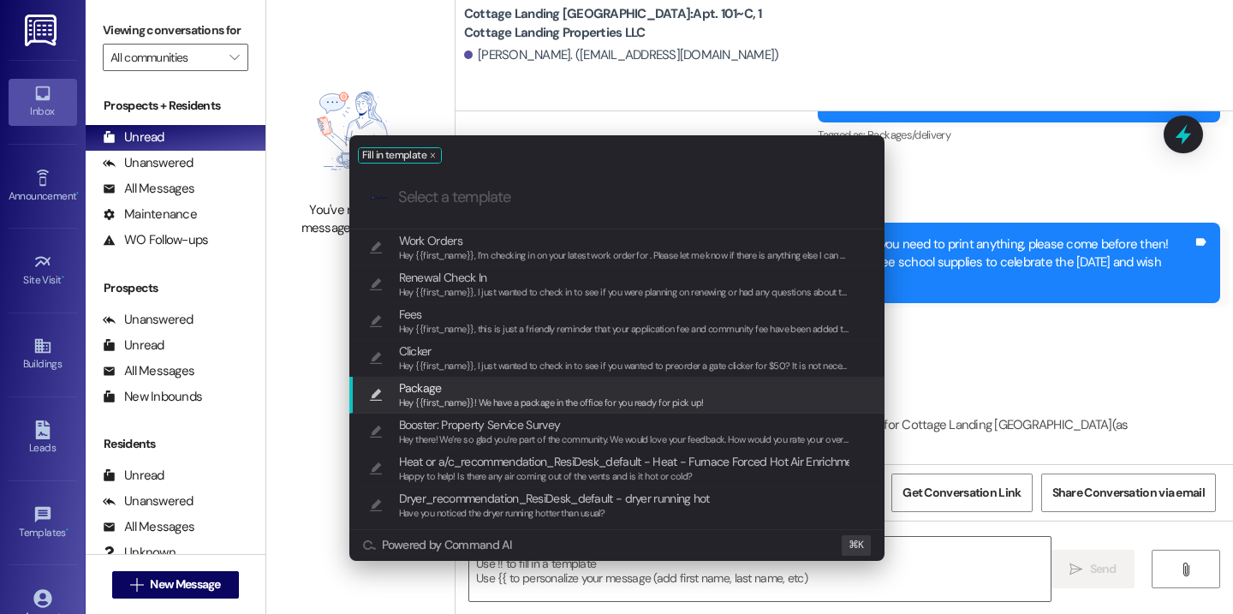
click at [496, 389] on span "Package" at bounding box center [551, 387] width 305 height 19
type textarea "Hey {{first_name}}! We have a package in the office for you ready for pick up!"
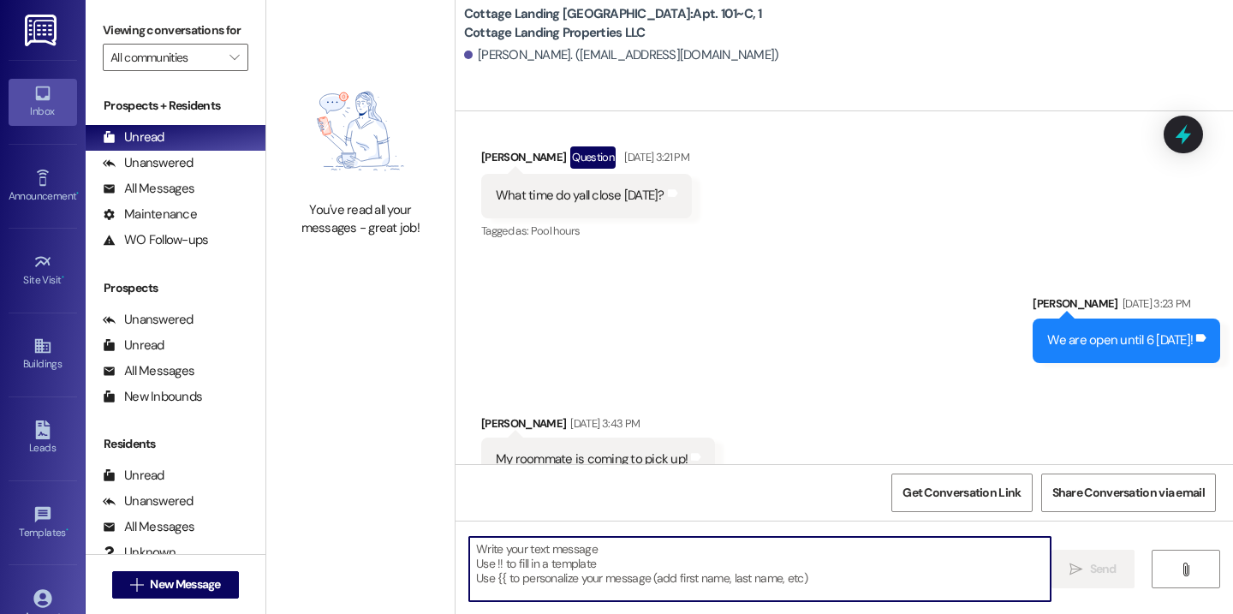
scroll to position [25522, 0]
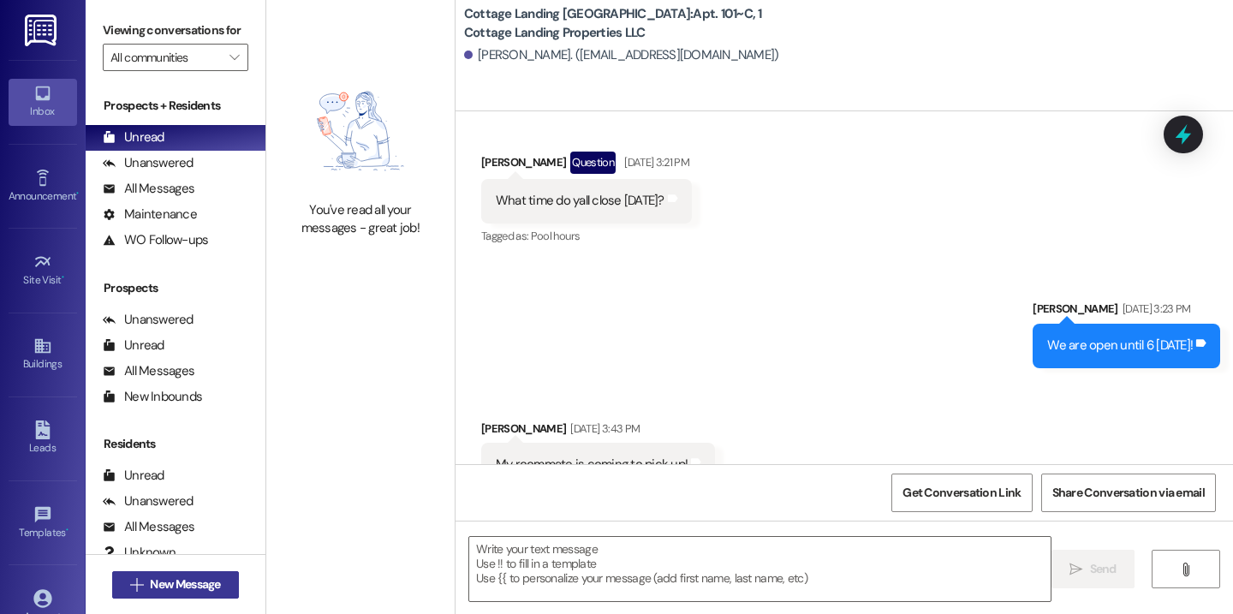
click at [233, 595] on button " New Message" at bounding box center [175, 584] width 127 height 27
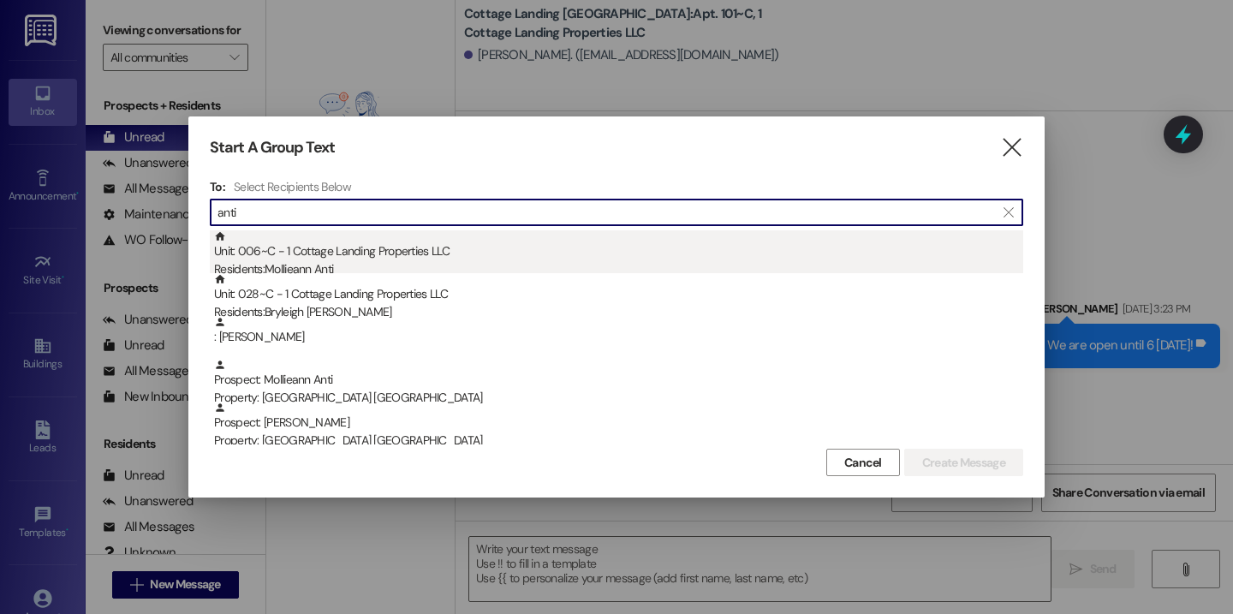
type input "anti"
click at [367, 239] on div "Unit: 006~C - 1 Cottage Landing Properties LLC Residents: Mollieann Anti" at bounding box center [618, 254] width 809 height 49
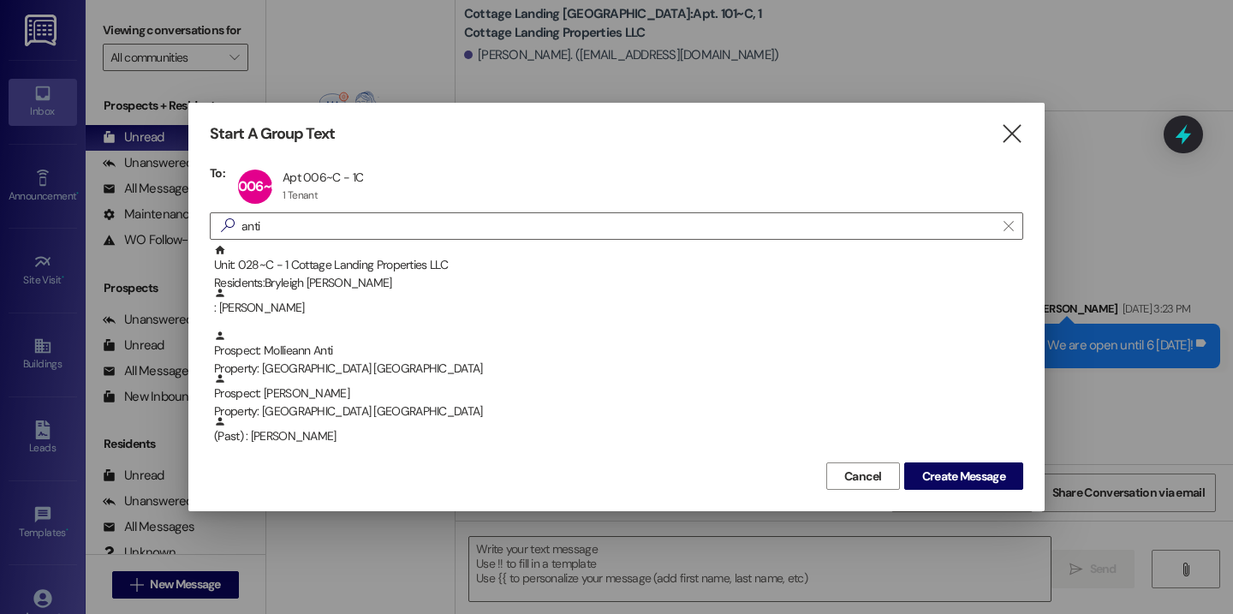
click at [1005, 496] on div "Start A Group Text  To: 006~C Apt 006~C - 1C Apt 006~C - 1C 1 Tenant 1 Tenant …" at bounding box center [616, 307] width 856 height 408
click at [992, 490] on div "Start A Group Text  To: 006~C Apt 006~C - 1C Apt 006~C - 1C 1 Tenant 1 Tenant …" at bounding box center [616, 307] width 856 height 408
click at [979, 484] on button "Create Message" at bounding box center [963, 475] width 119 height 27
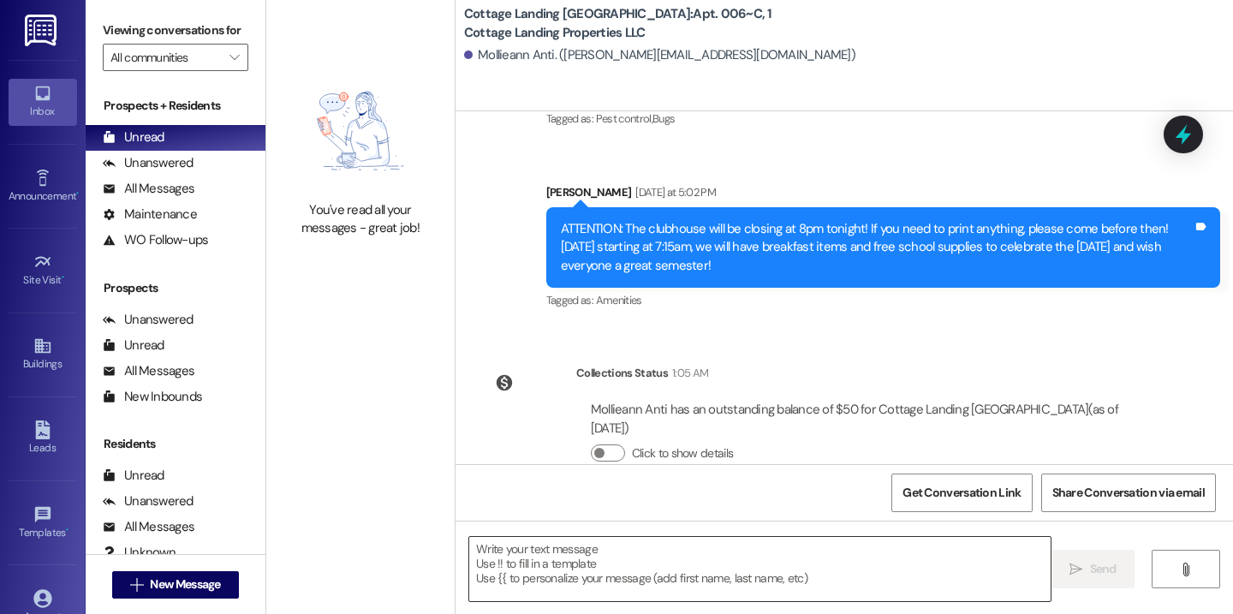
scroll to position [401, 0]
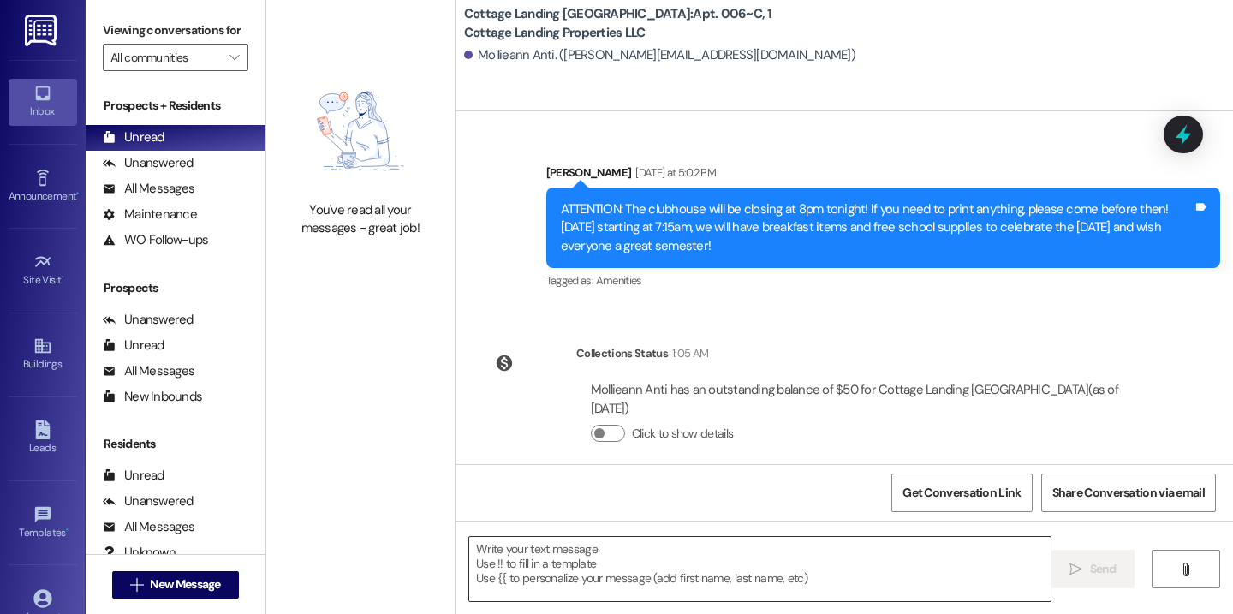
click at [593, 576] on textarea at bounding box center [759, 569] width 581 height 64
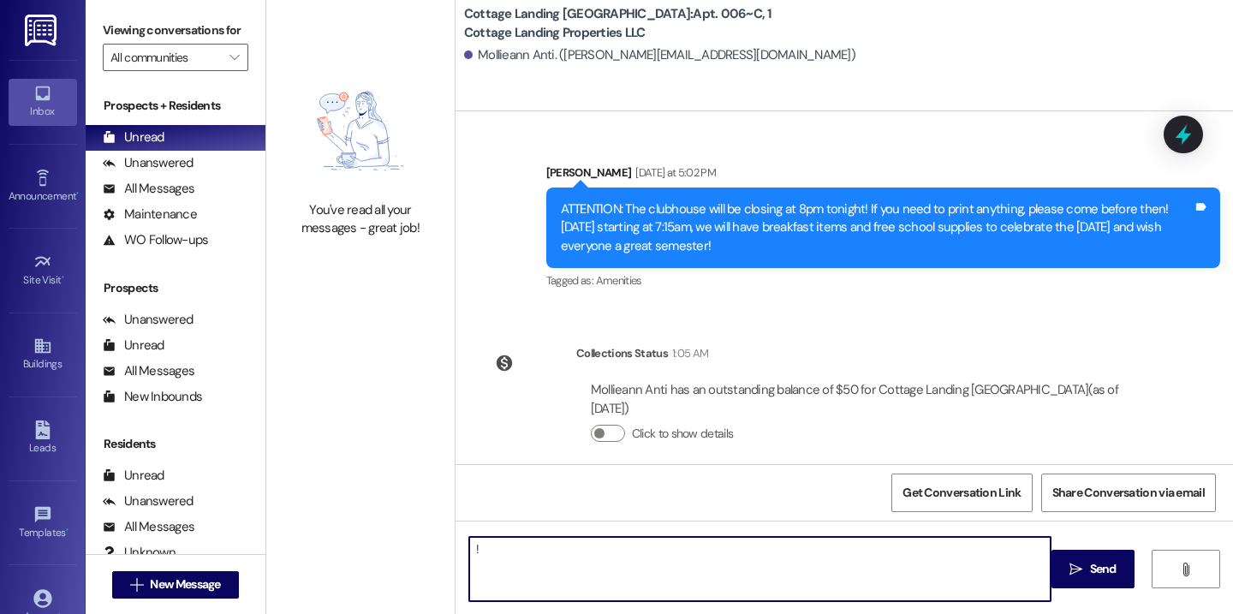
type textarea "!!"
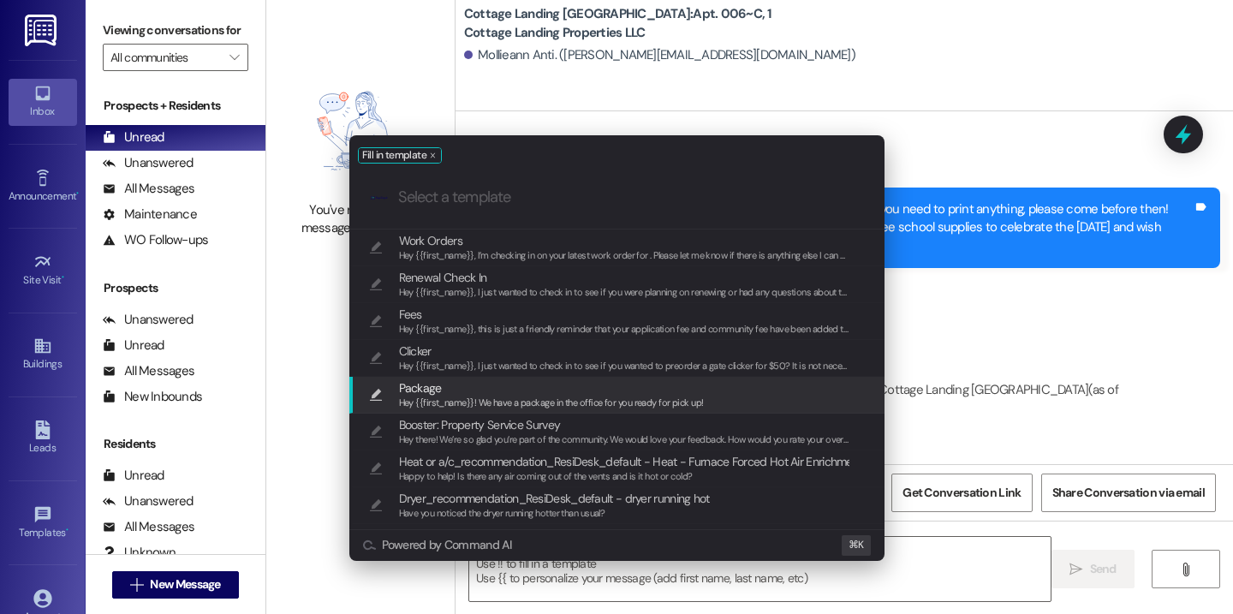
click at [500, 389] on span "Package" at bounding box center [551, 387] width 305 height 19
type textarea "Hey {{first_name}}! We have a package in the office for you ready for pick up!"
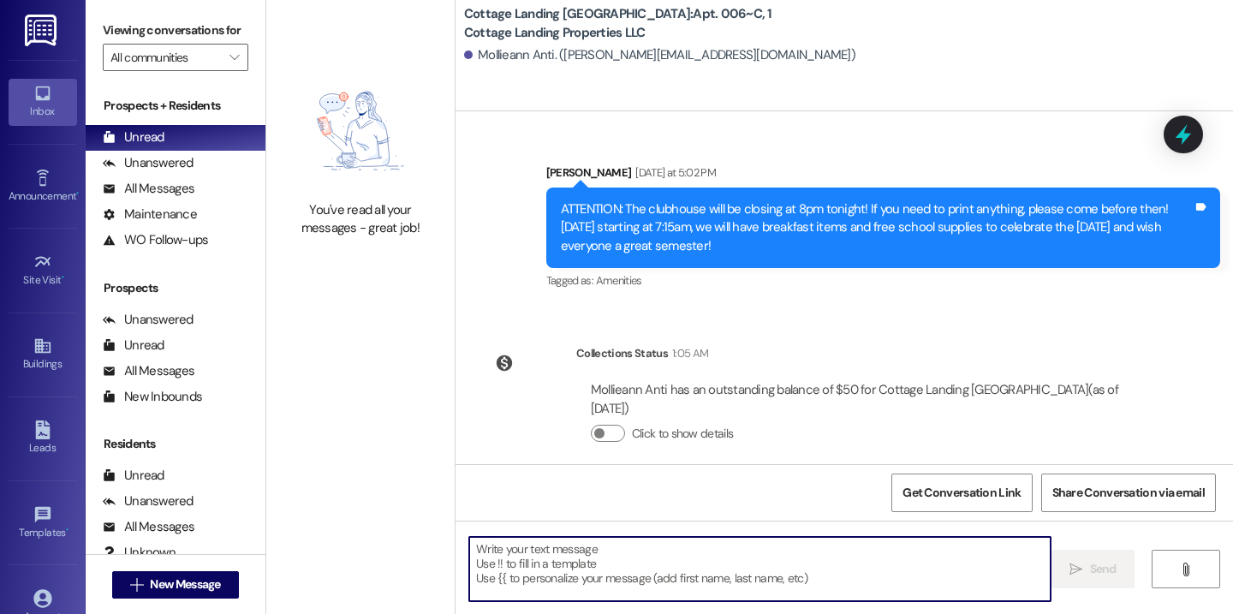
scroll to position [520, 0]
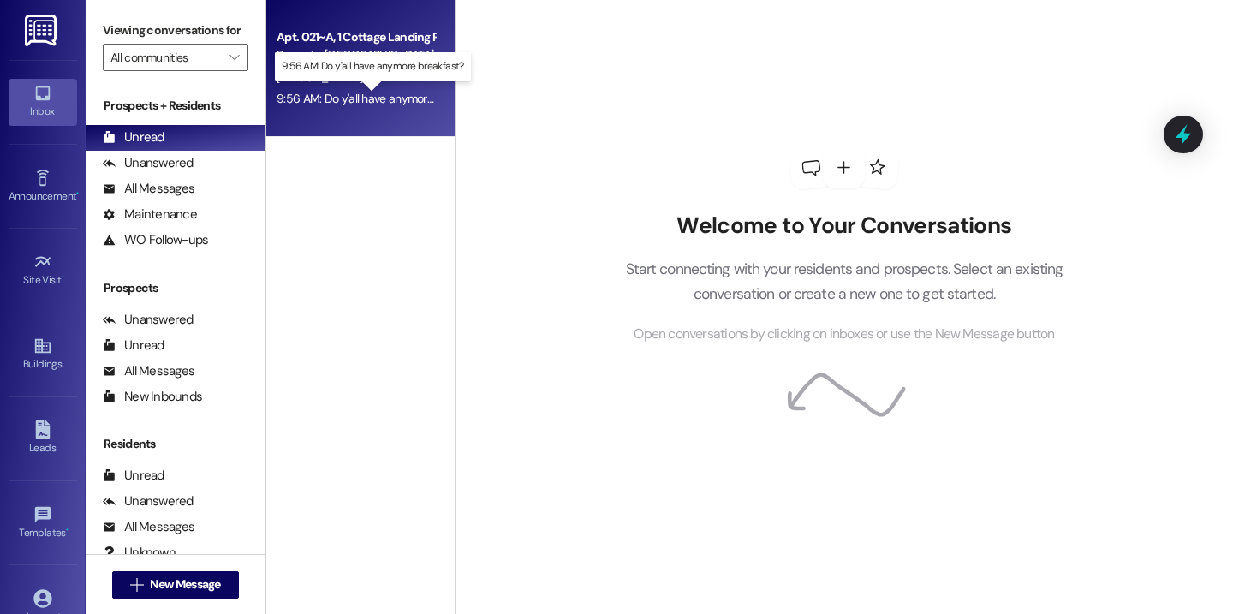
click at [408, 104] on div "9:56 AM: Do y'all have anymore breakfast? 9:56 AM: Do y'all have anymore breakf…" at bounding box center [382, 98] width 212 height 15
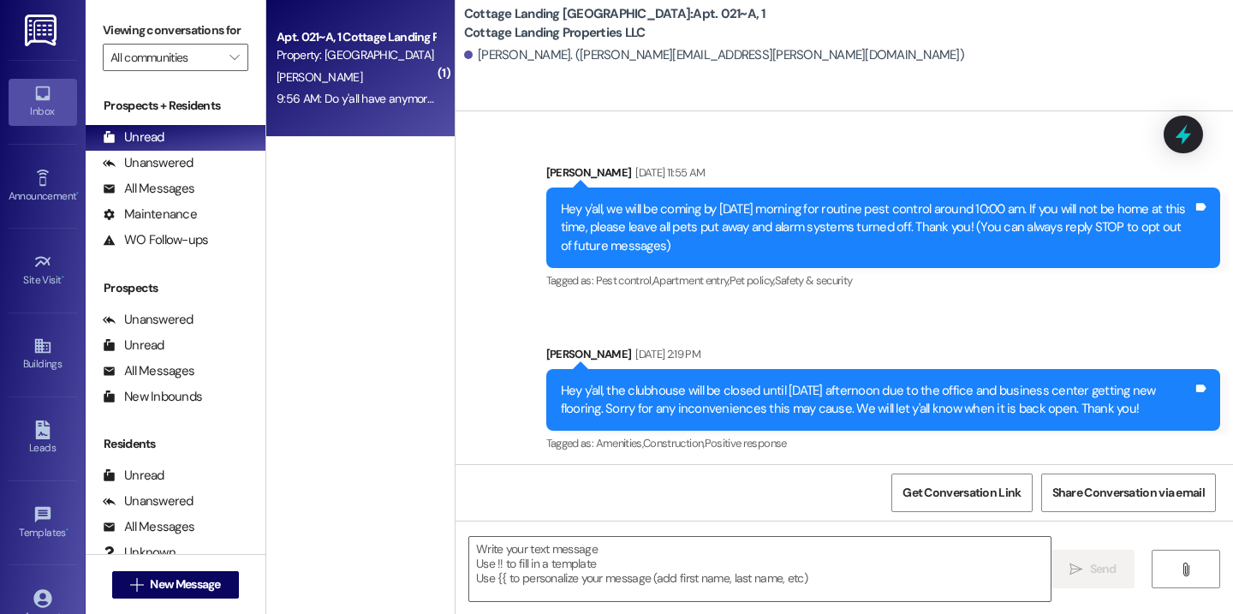
scroll to position [26668, 0]
